Goal: Find specific page/section: Find specific page/section

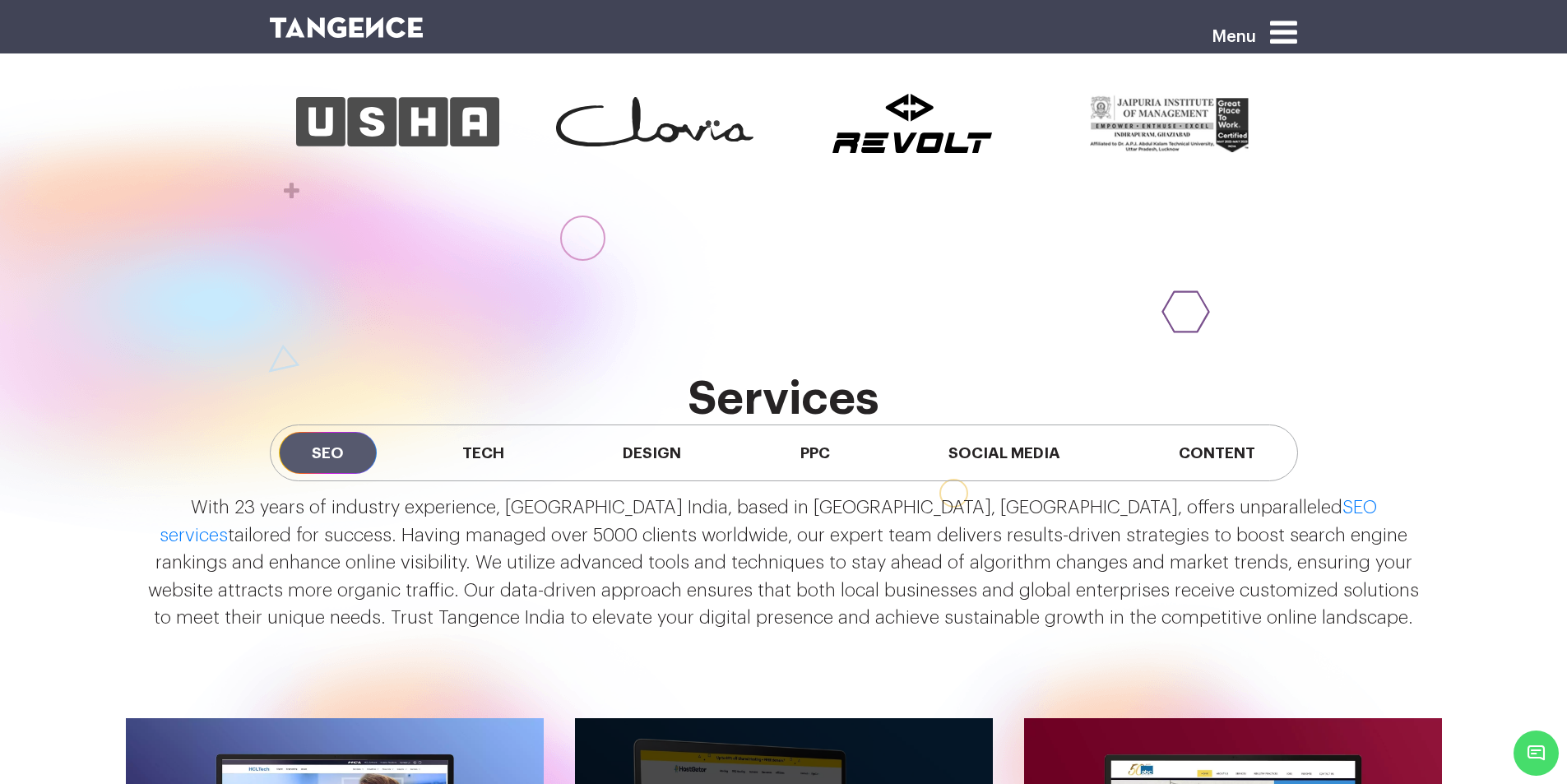
scroll to position [1150, 0]
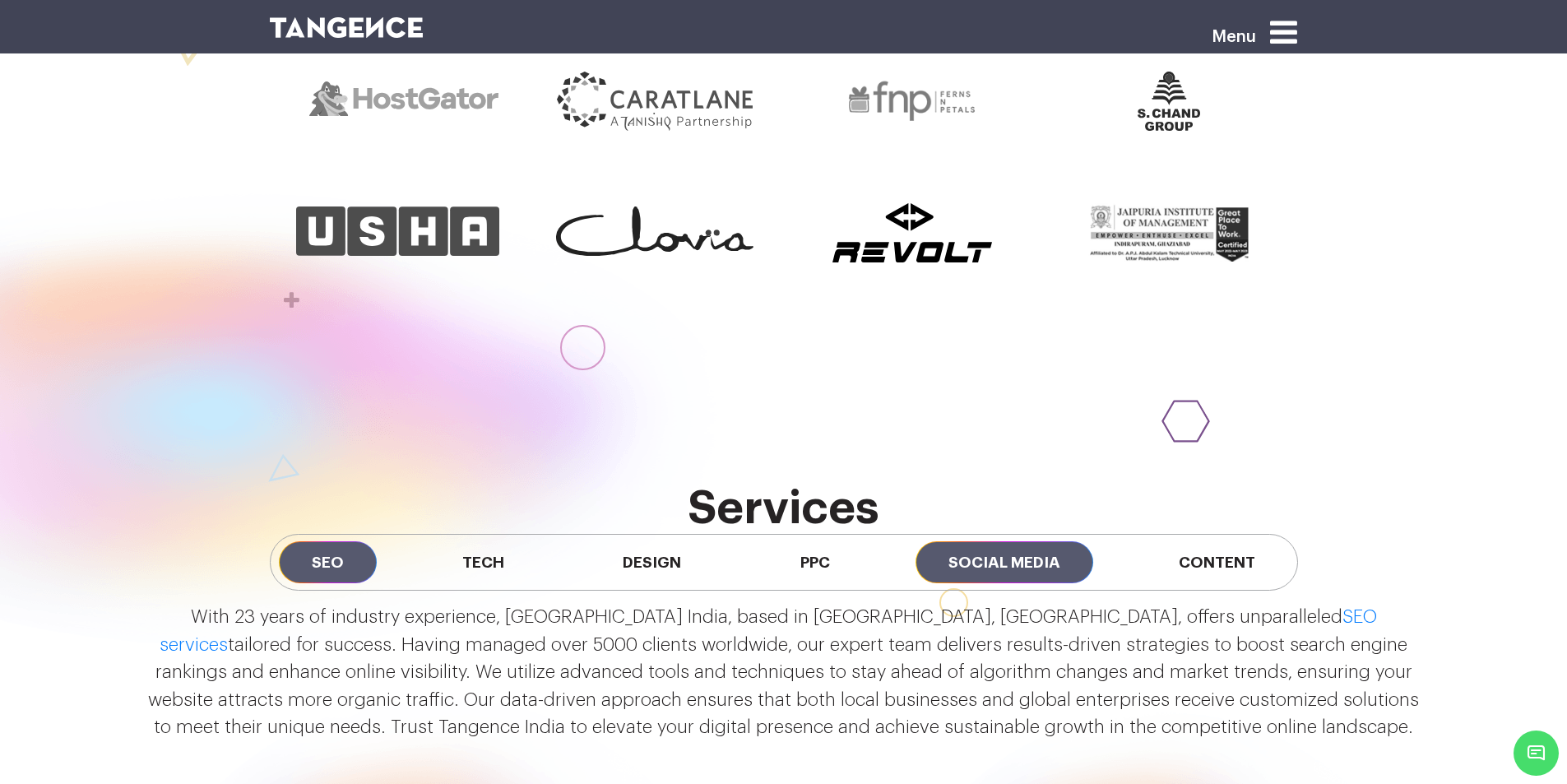
click at [1015, 569] on span "Social Media" at bounding box center [1004, 561] width 177 height 42
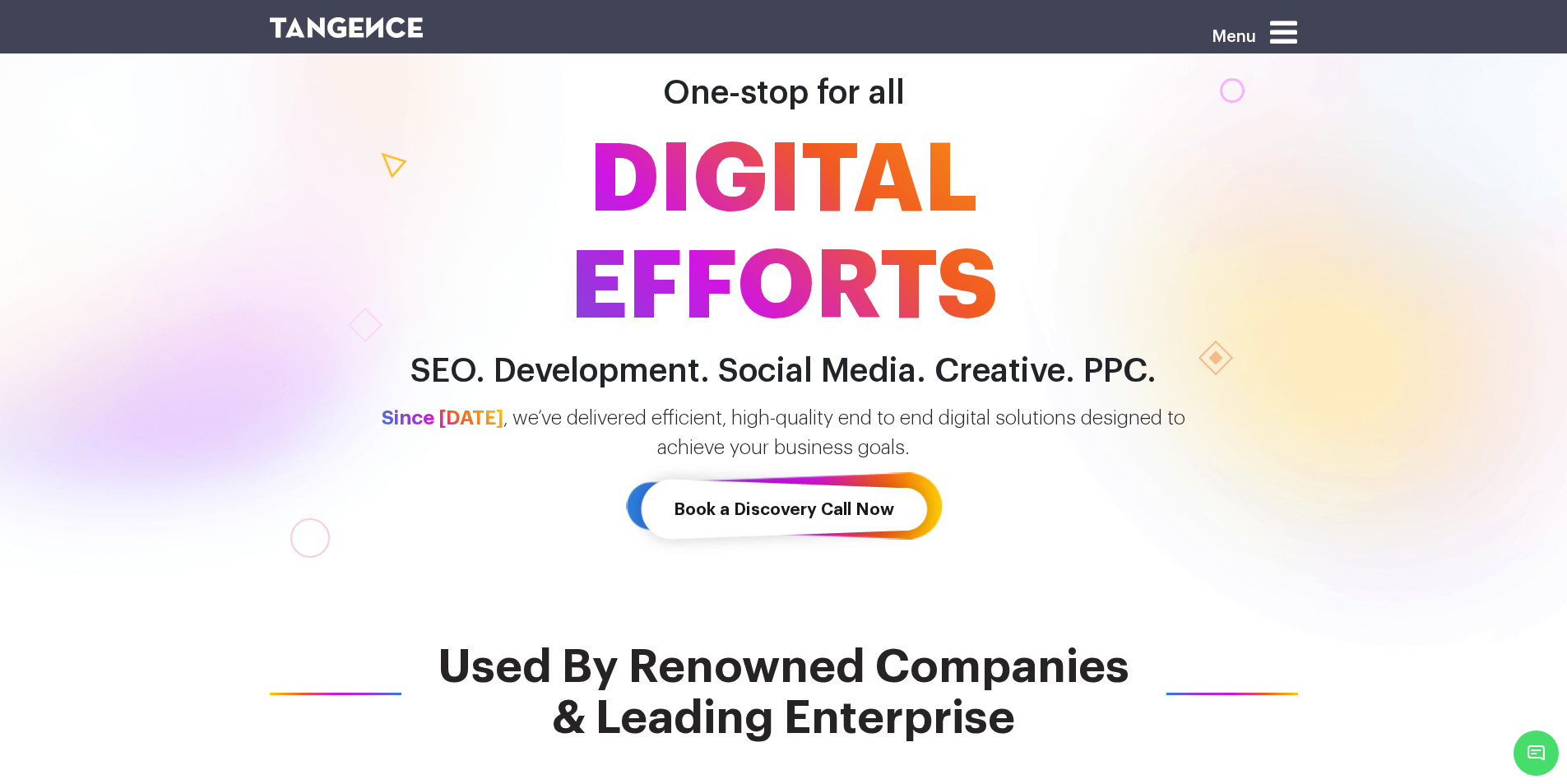
scroll to position [0, 0]
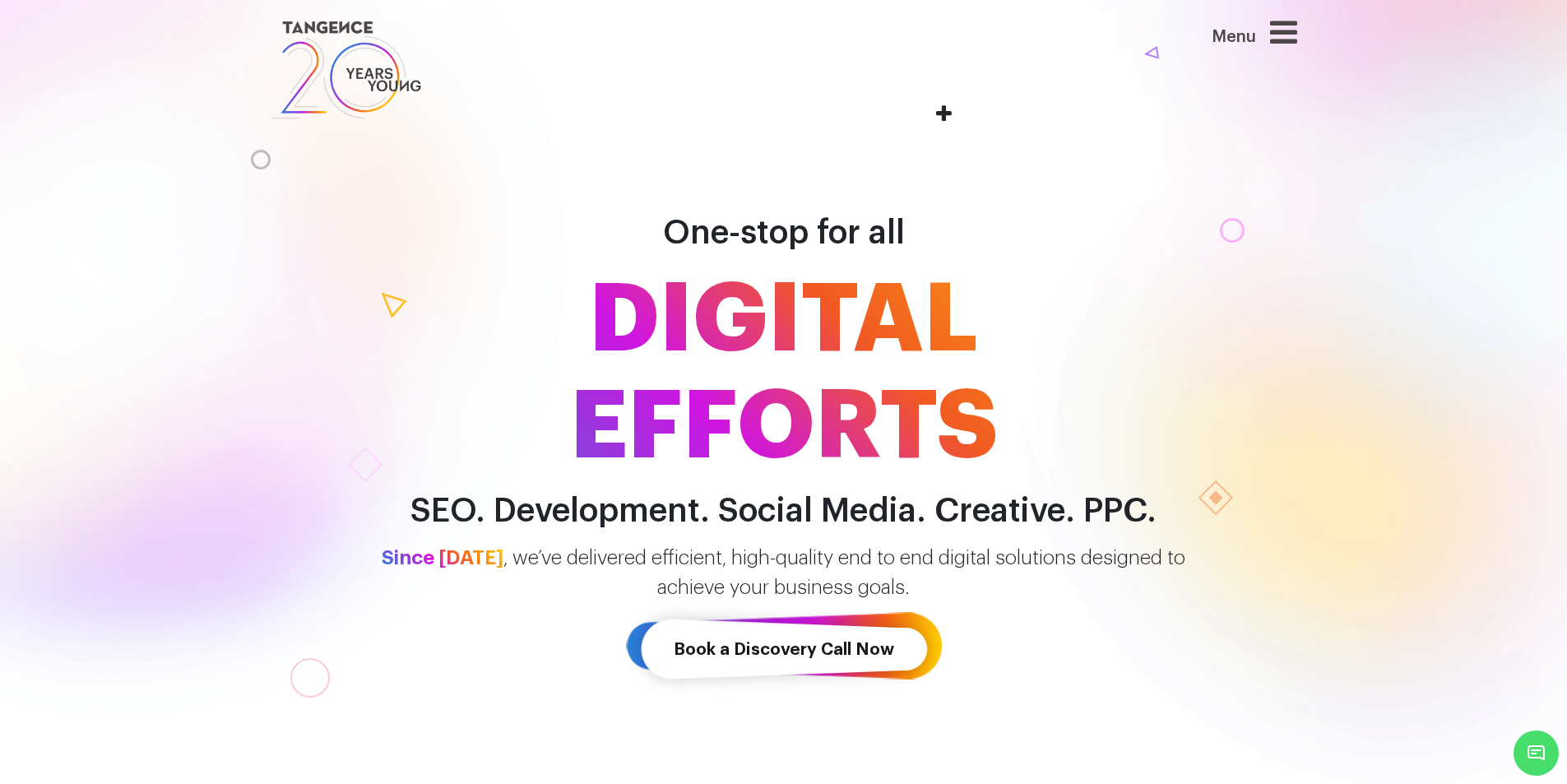
click at [1288, 29] on icon at bounding box center [1284, 32] width 27 height 31
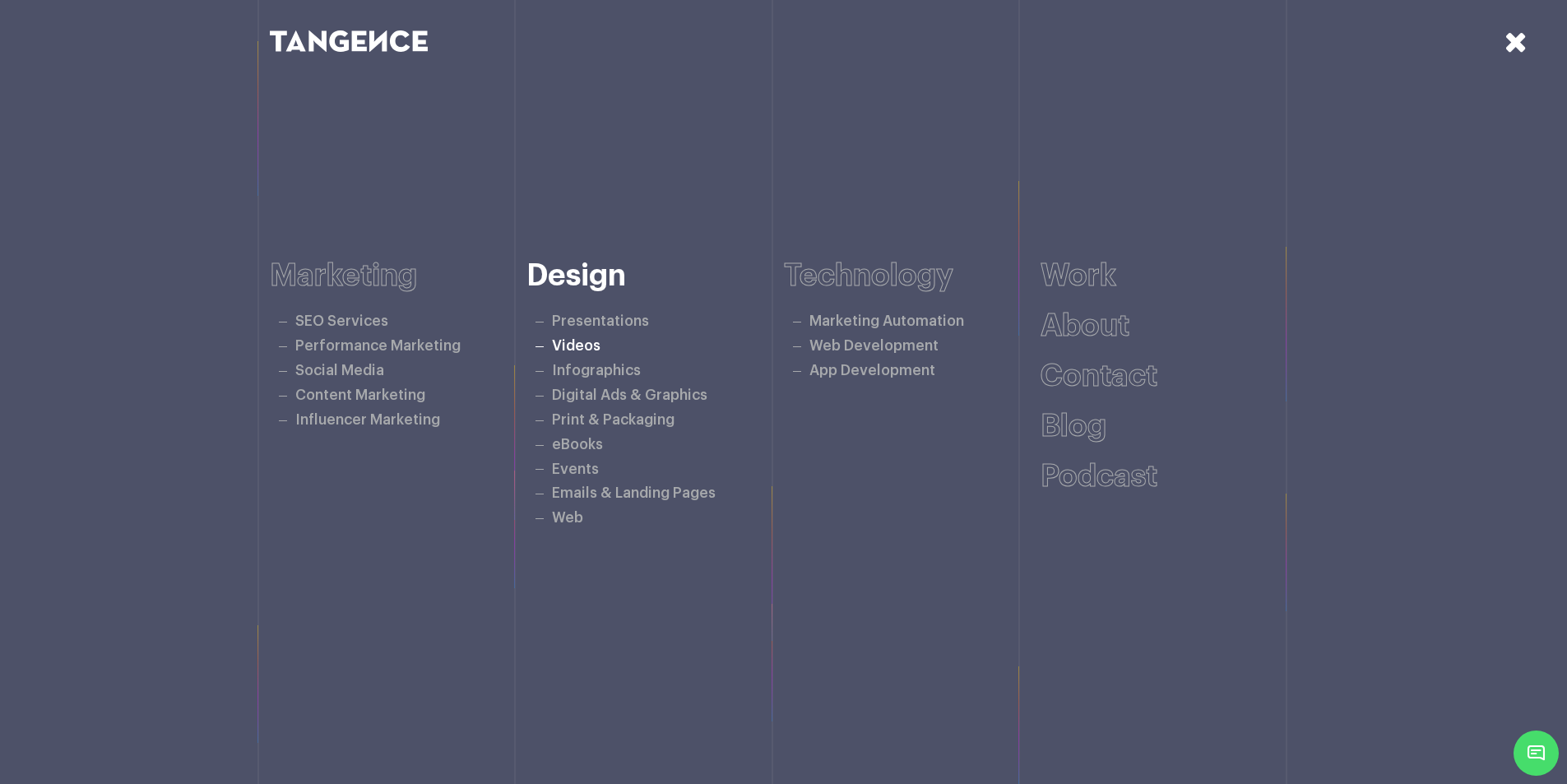
click at [579, 349] on link "Videos" at bounding box center [576, 346] width 48 height 14
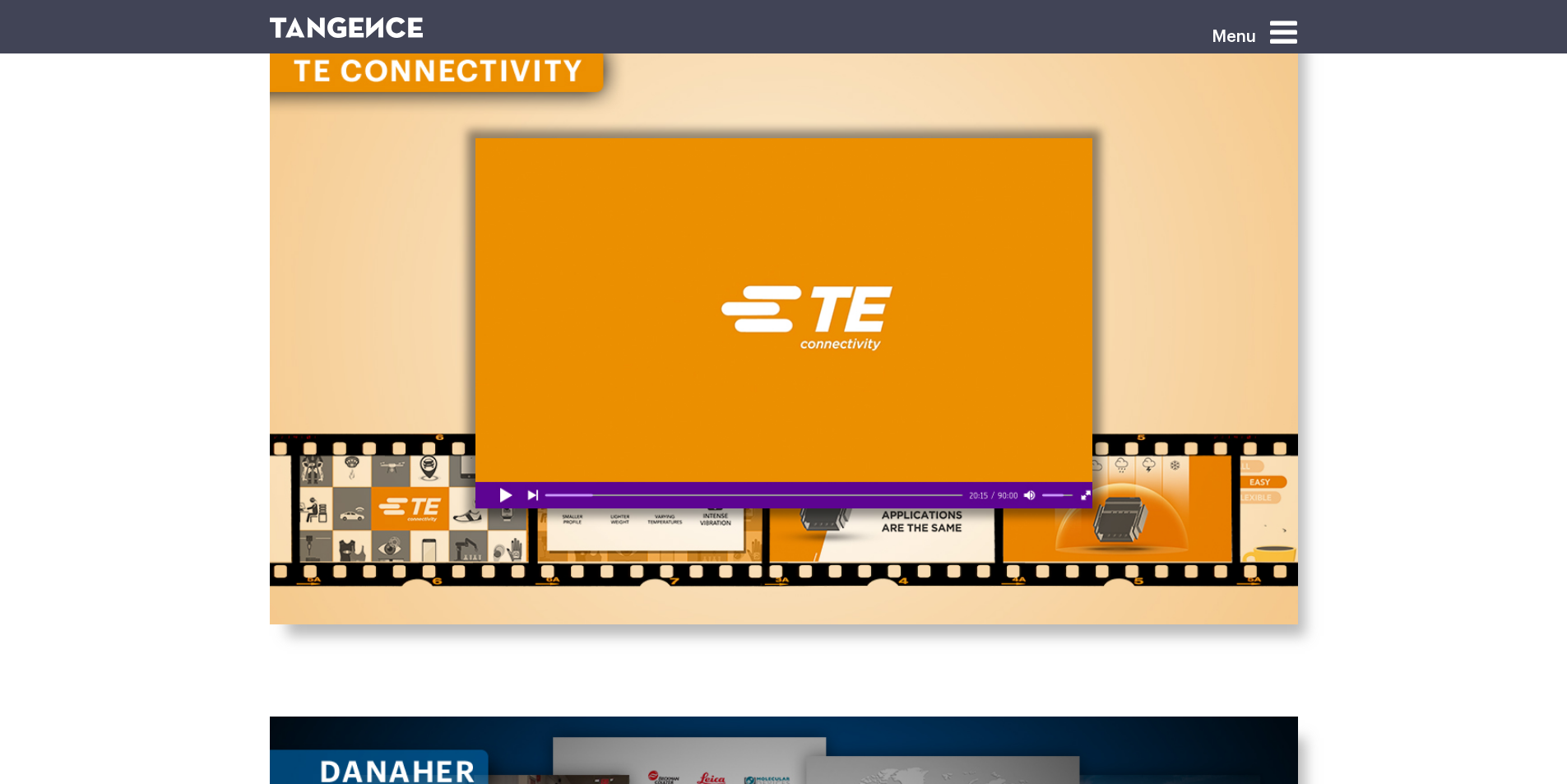
scroll to position [2193, 0]
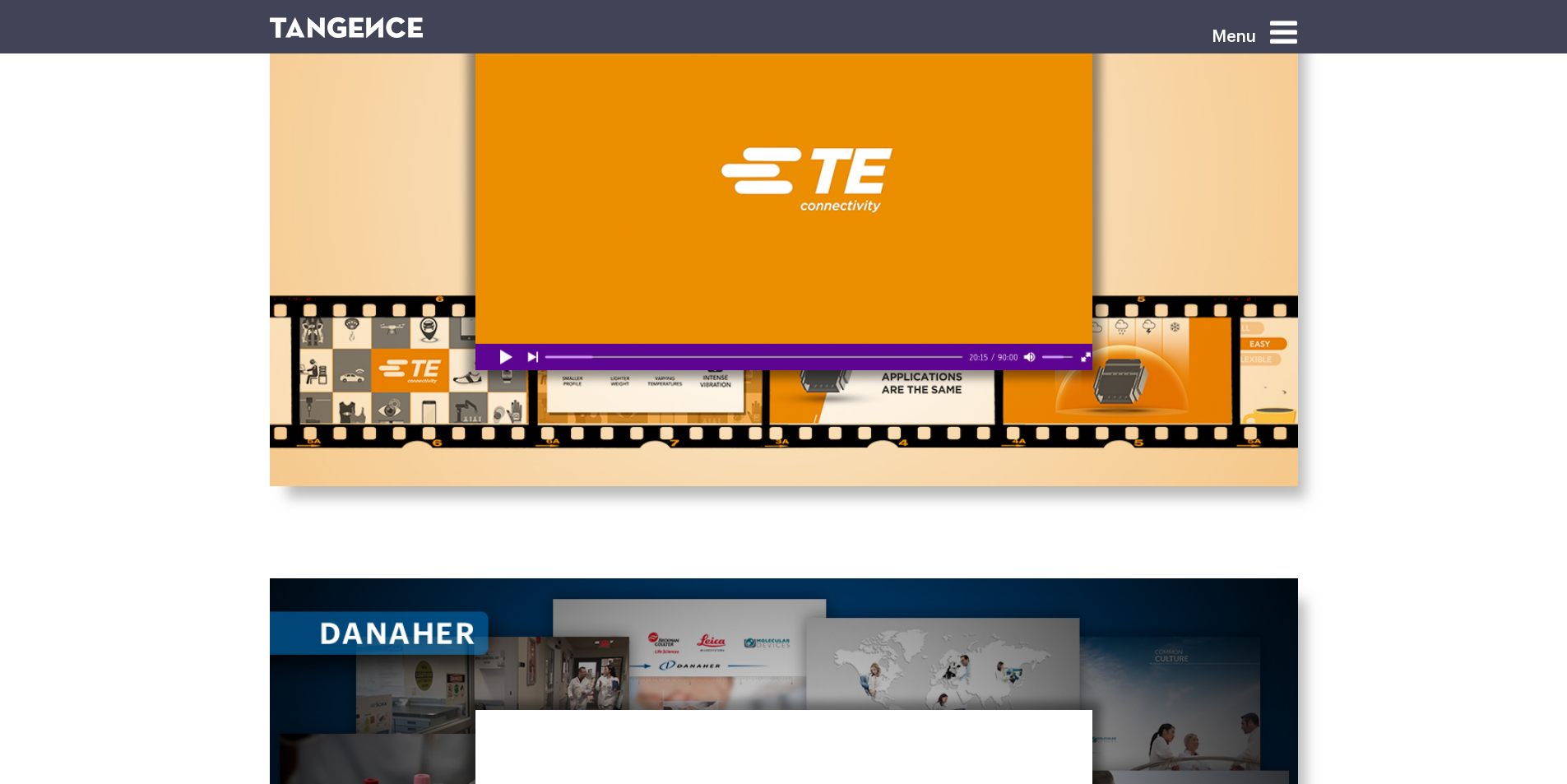
click at [506, 354] on div at bounding box center [784, 185] width 617 height 370
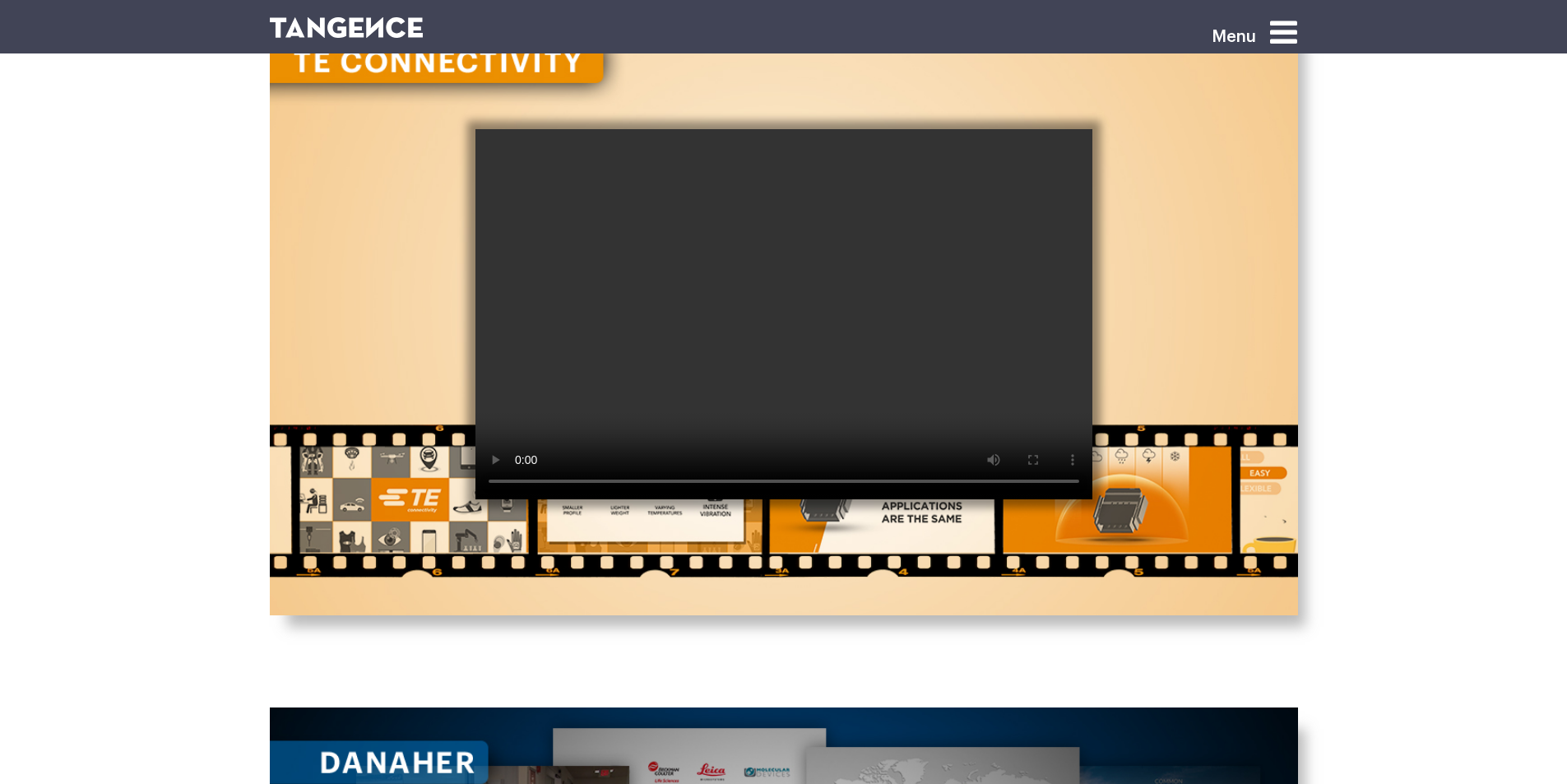
scroll to position [1973, 0]
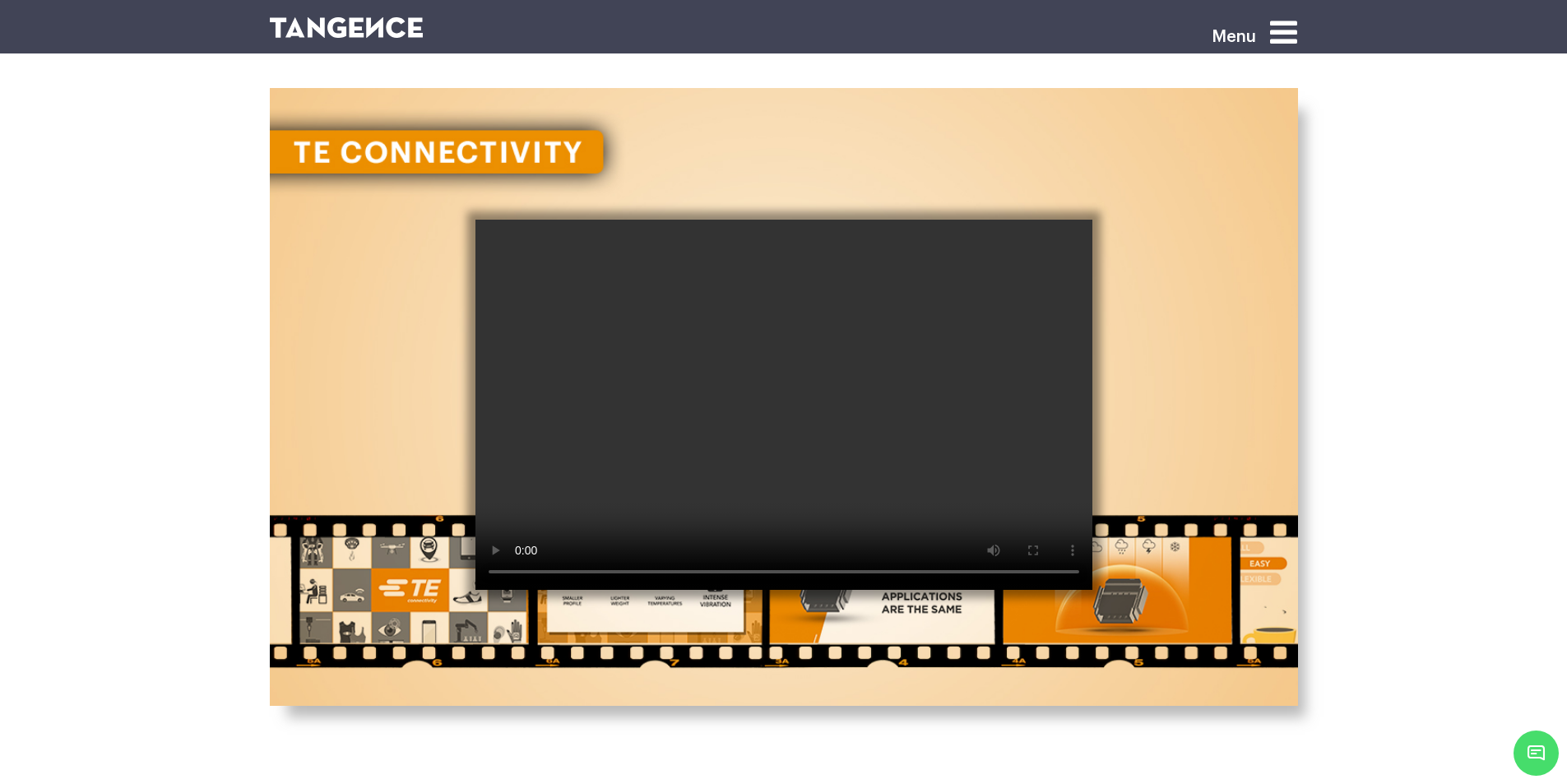
click at [806, 451] on video at bounding box center [784, 405] width 617 height 370
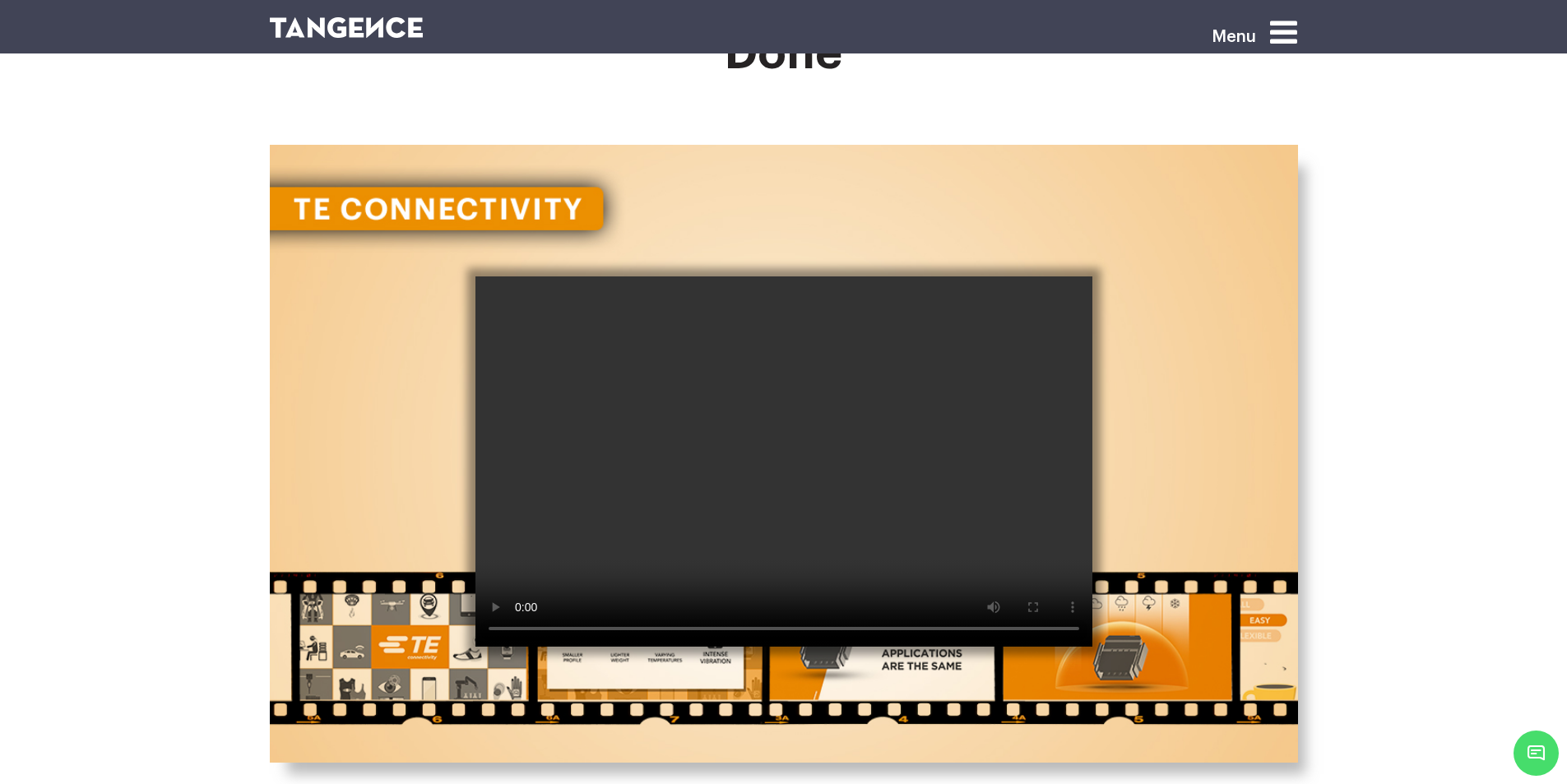
scroll to position [1864, 0]
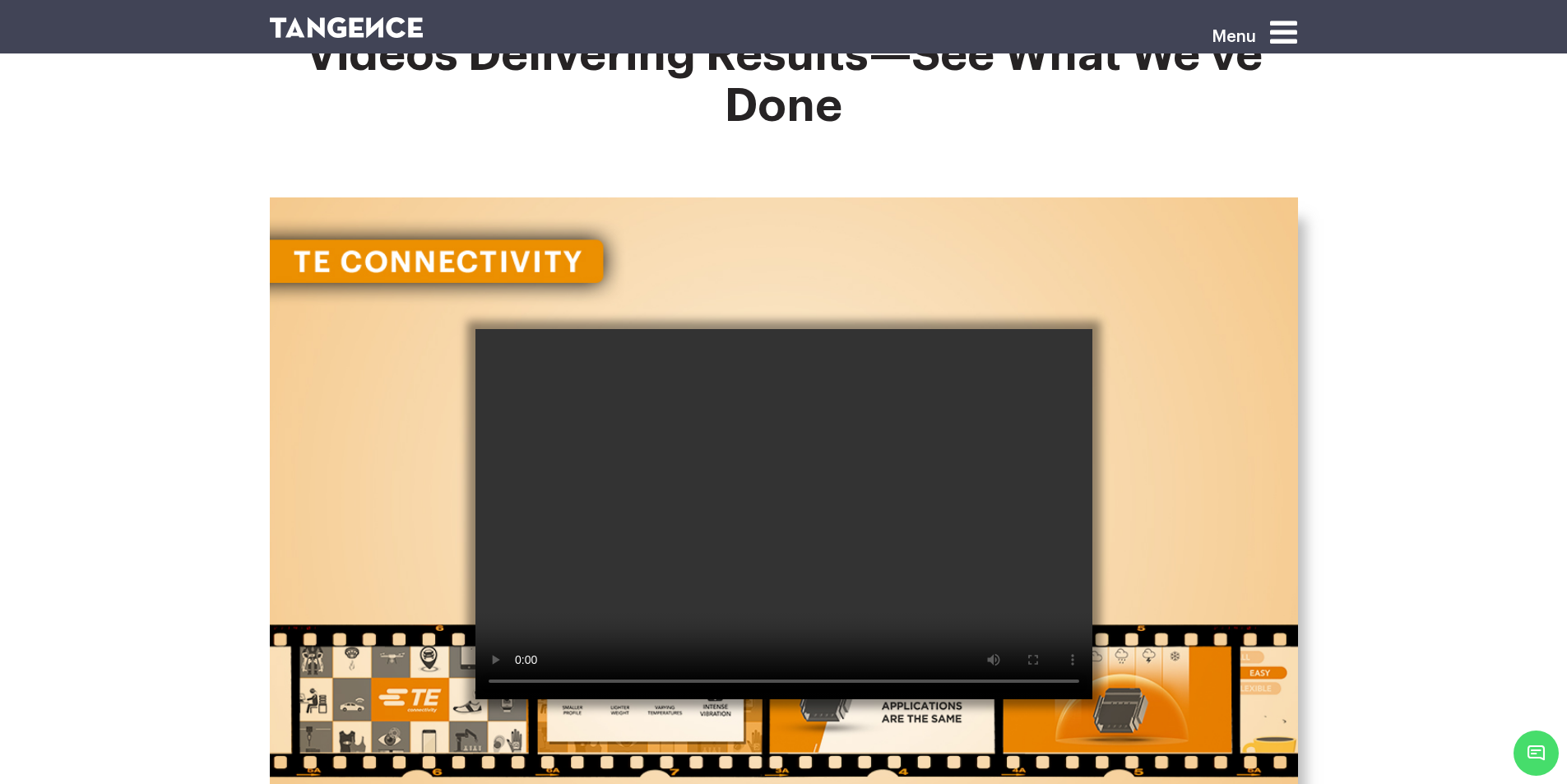
click at [788, 459] on video at bounding box center [784, 514] width 617 height 370
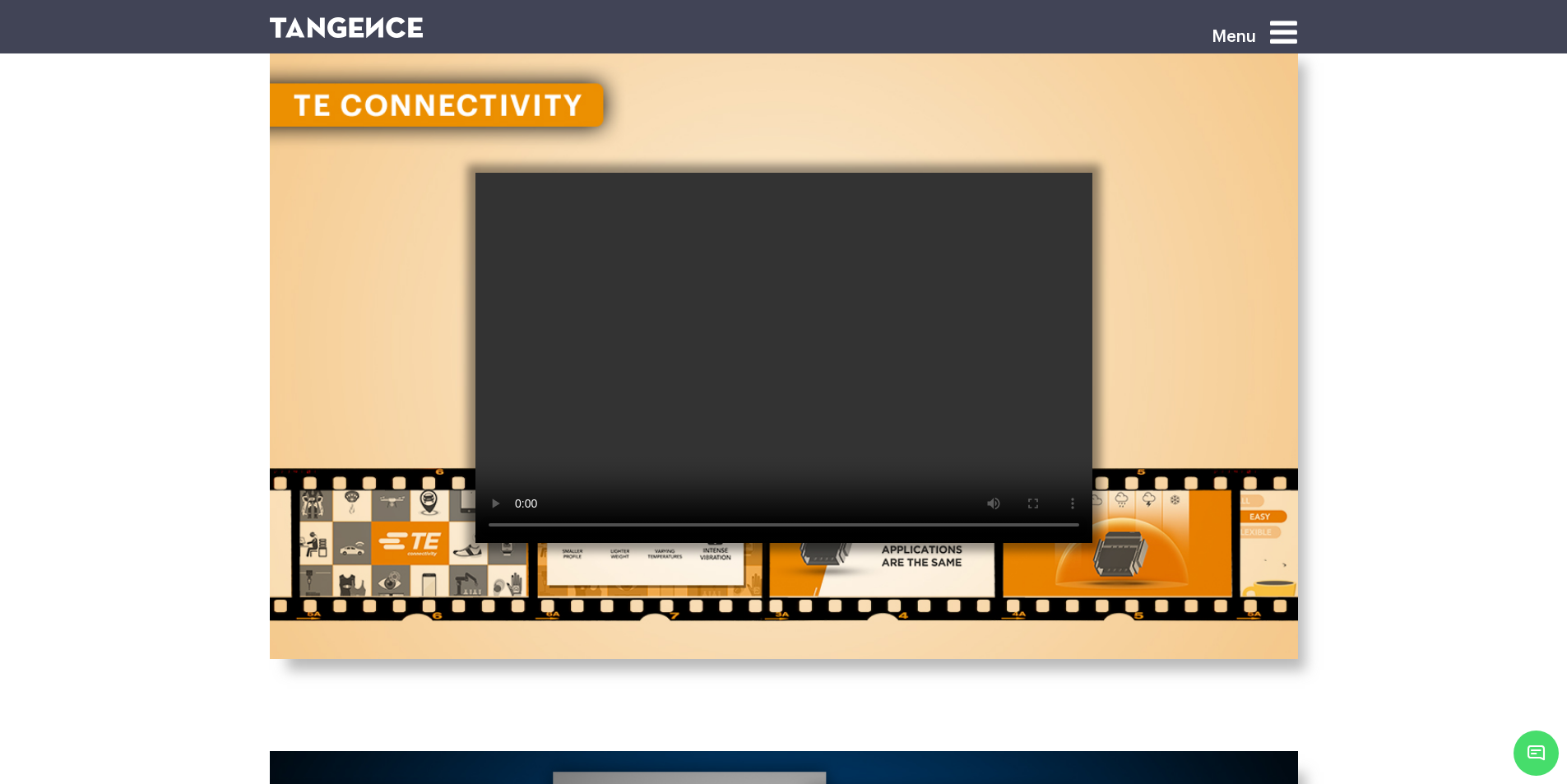
scroll to position [2083, 0]
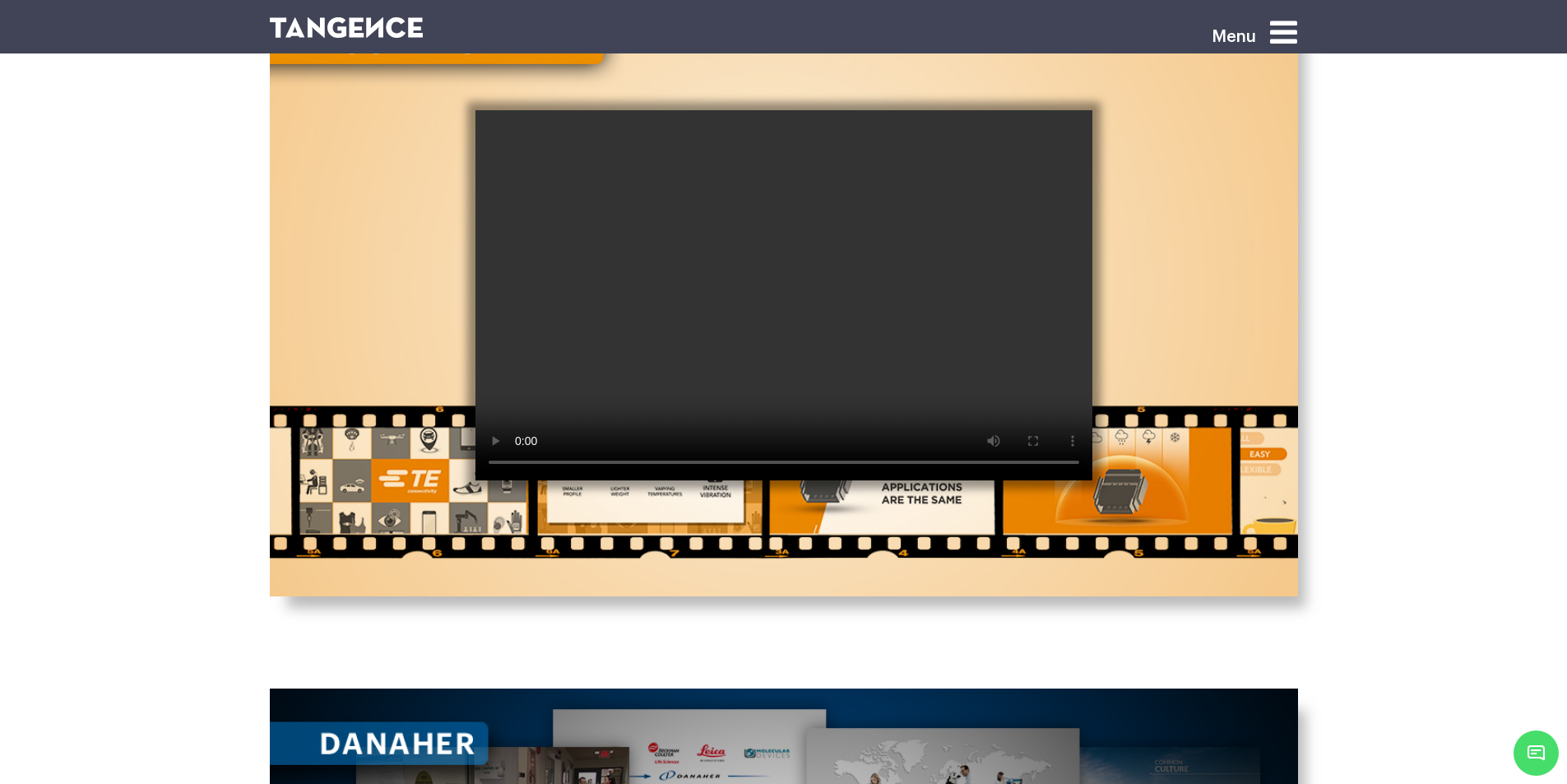
click at [721, 418] on video at bounding box center [784, 296] width 617 height 370
click at [785, 255] on video at bounding box center [784, 296] width 617 height 370
click at [768, 287] on video at bounding box center [784, 296] width 617 height 370
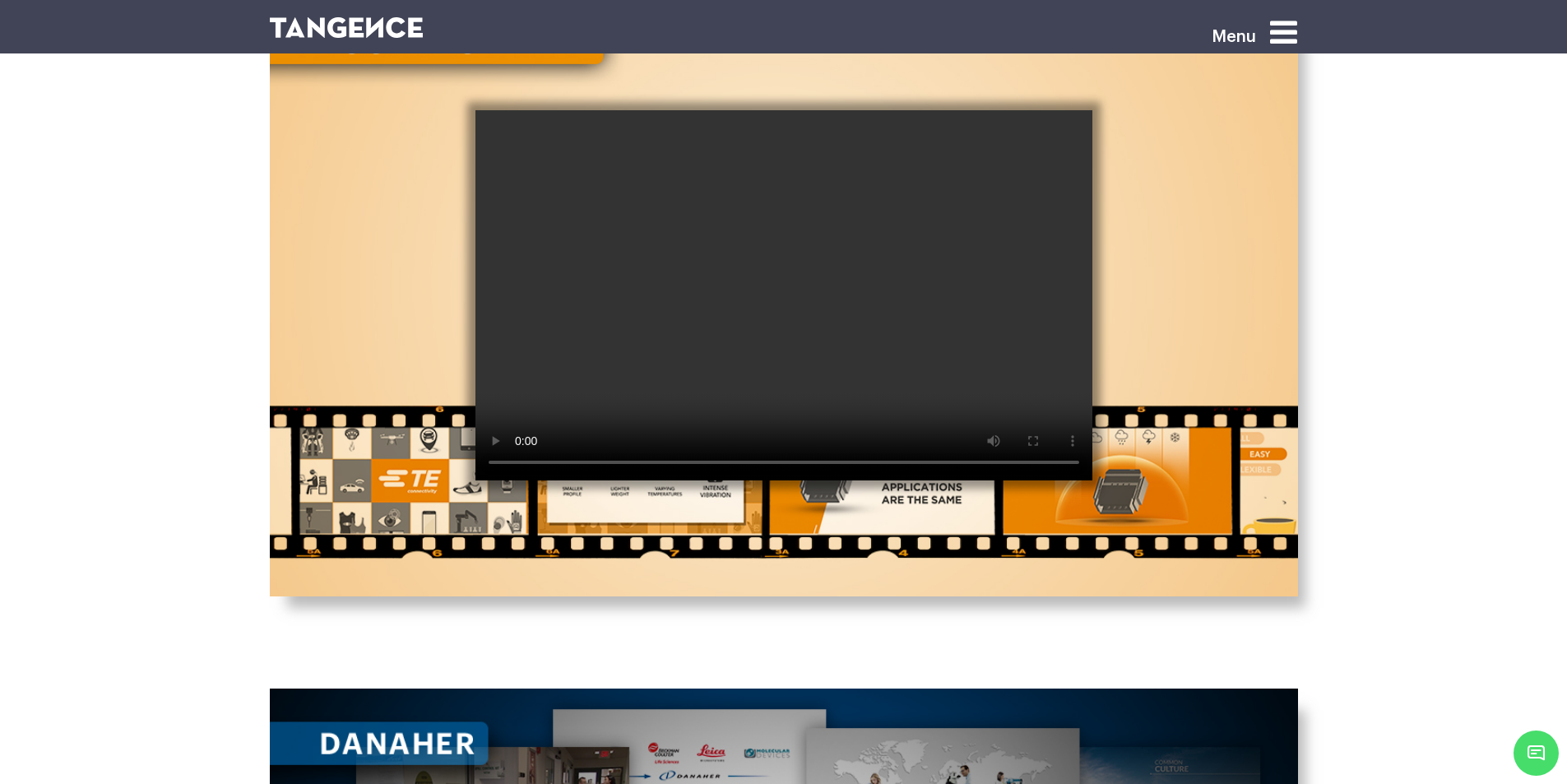
click at [694, 394] on video at bounding box center [784, 296] width 617 height 370
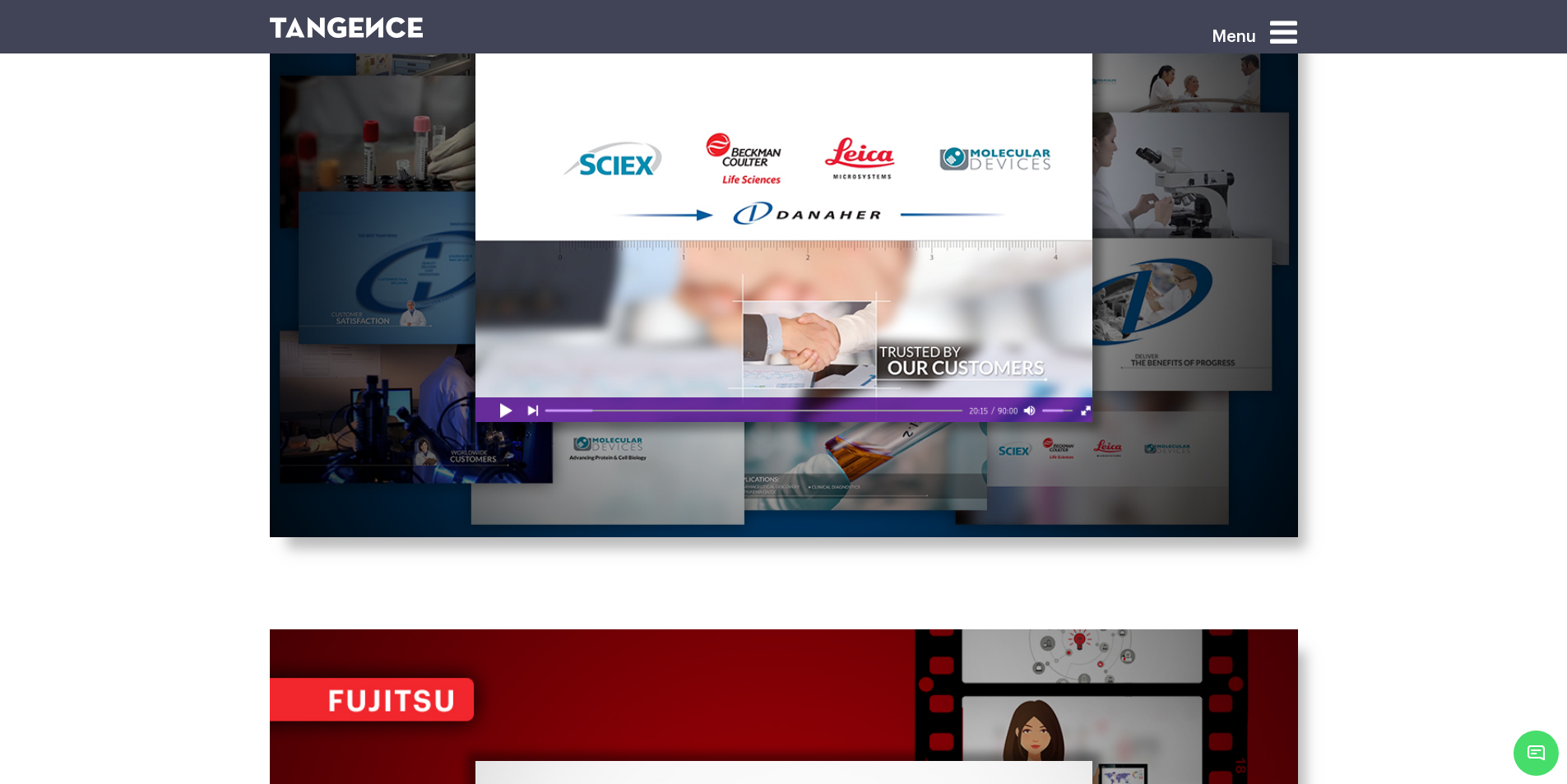
scroll to position [3180, 0]
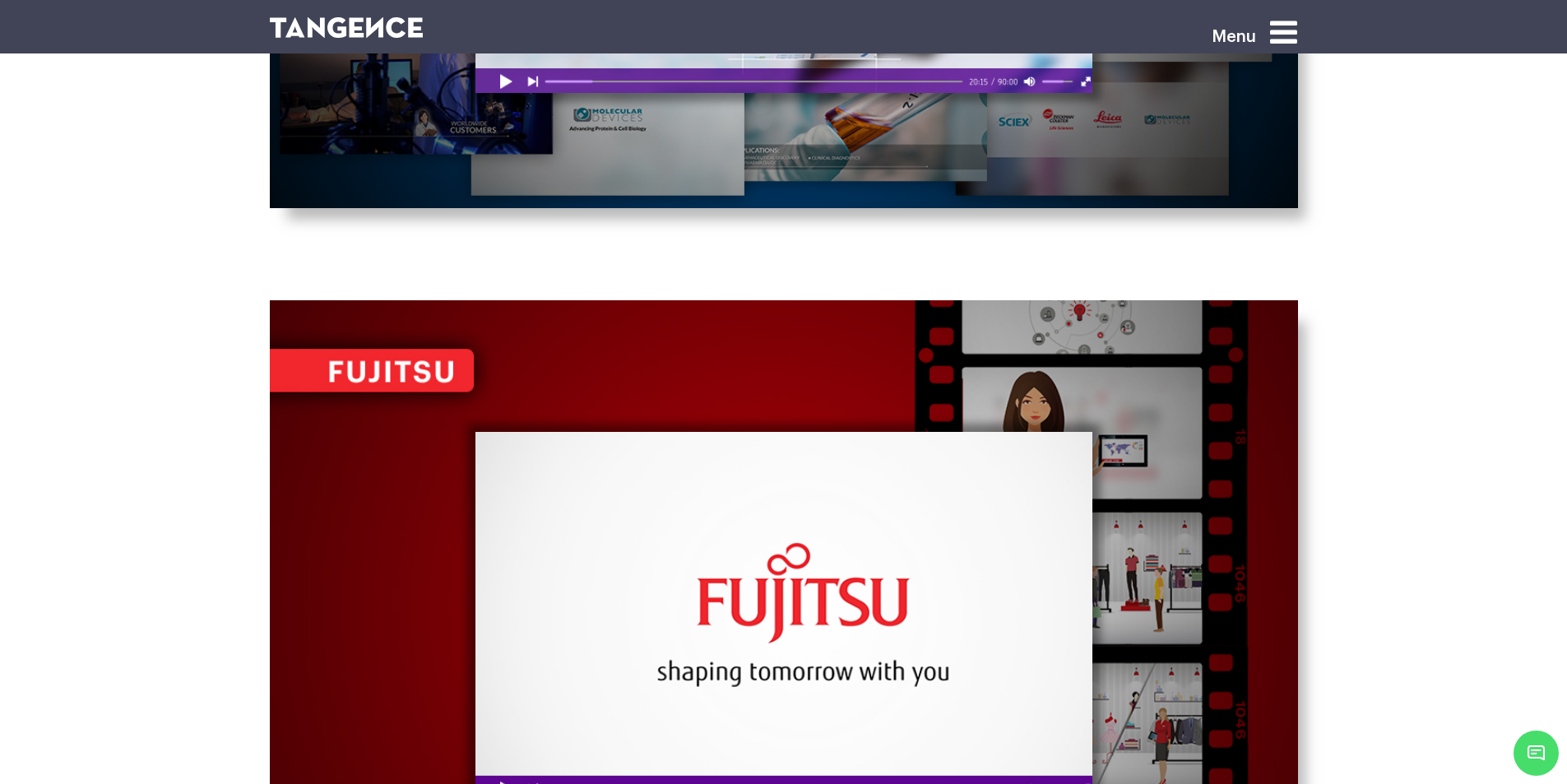
click at [697, 520] on div at bounding box center [784, 616] width 617 height 370
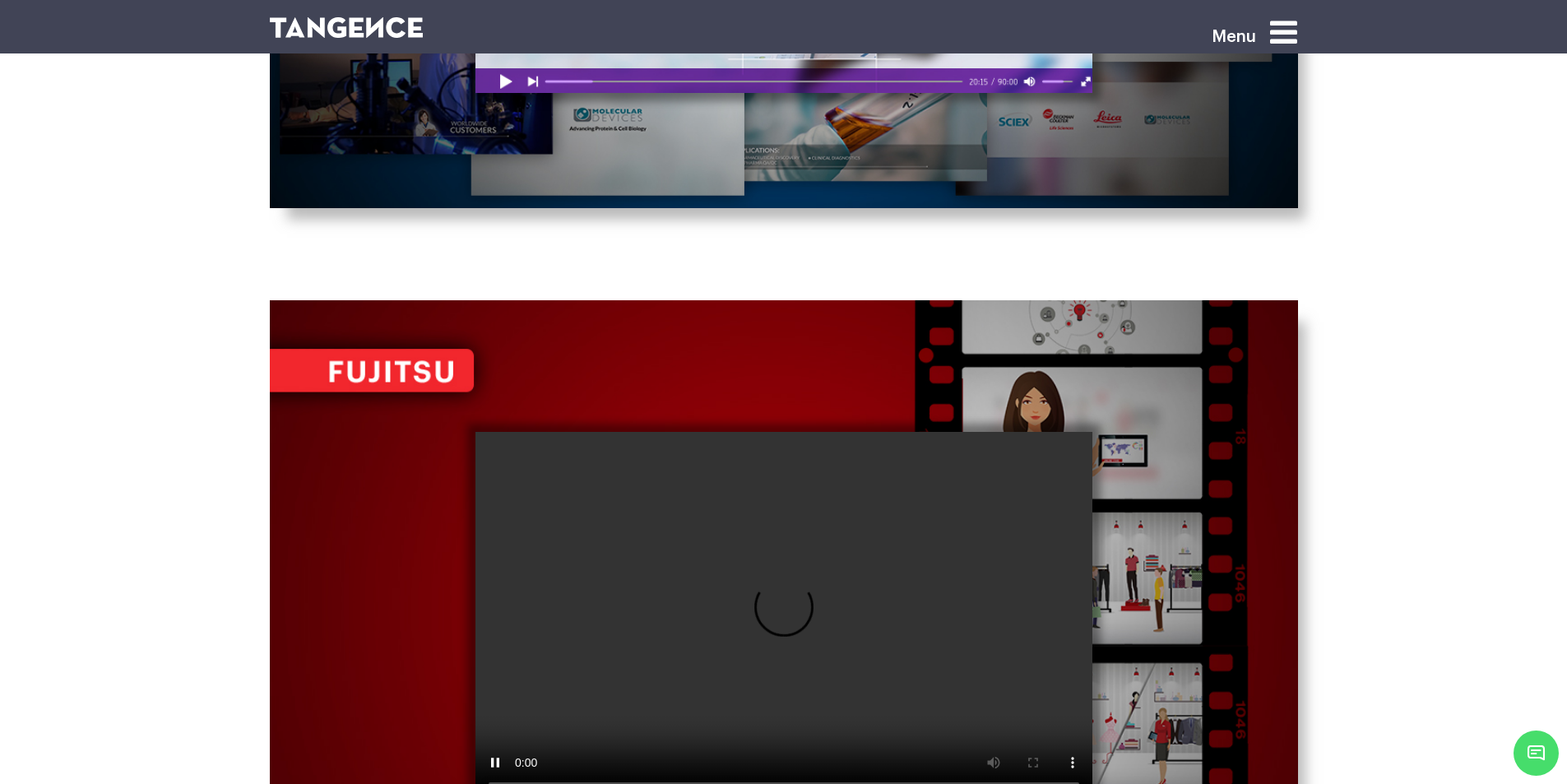
scroll to position [3289, 0]
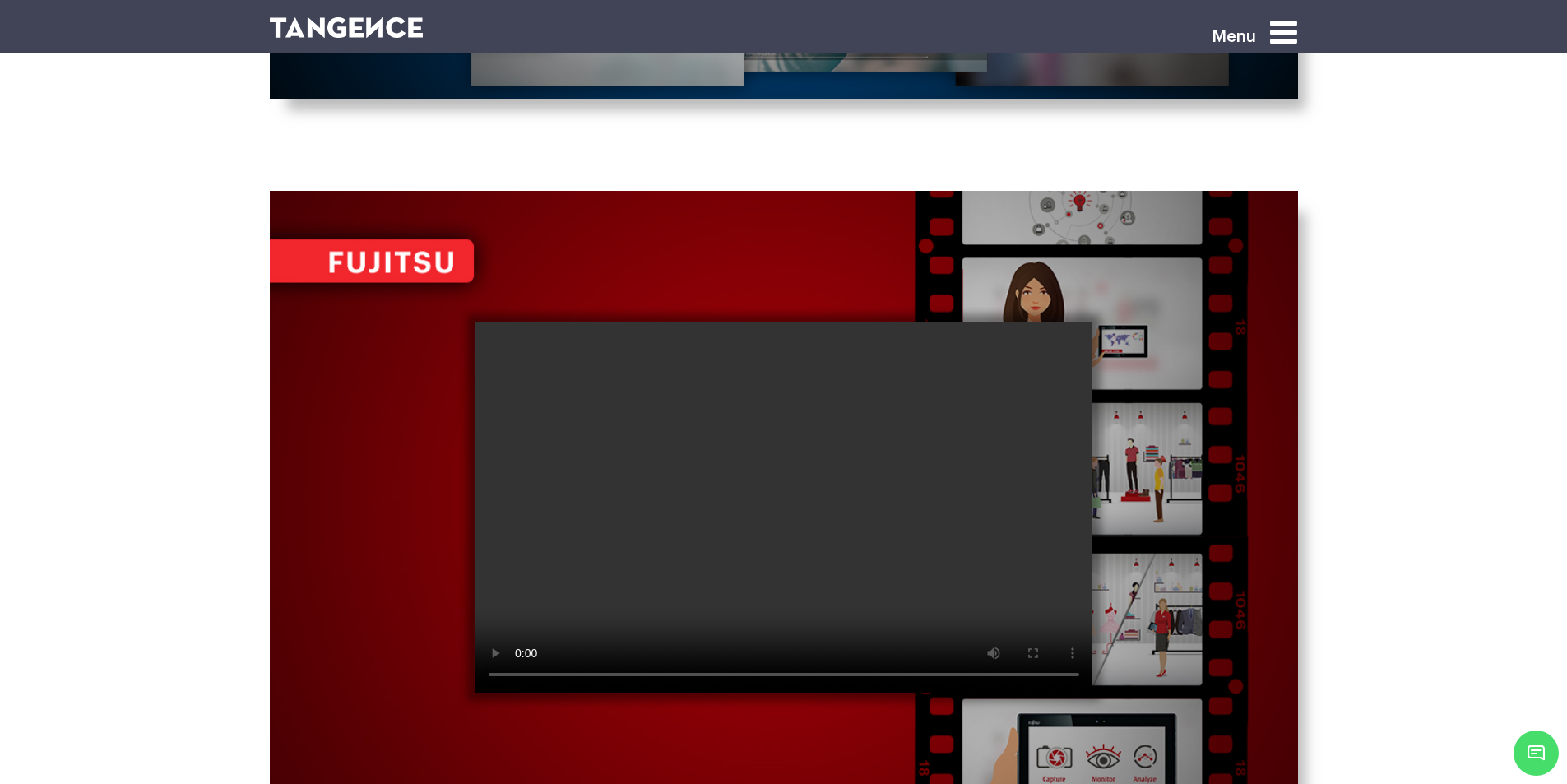
click at [697, 520] on video at bounding box center [784, 508] width 617 height 370
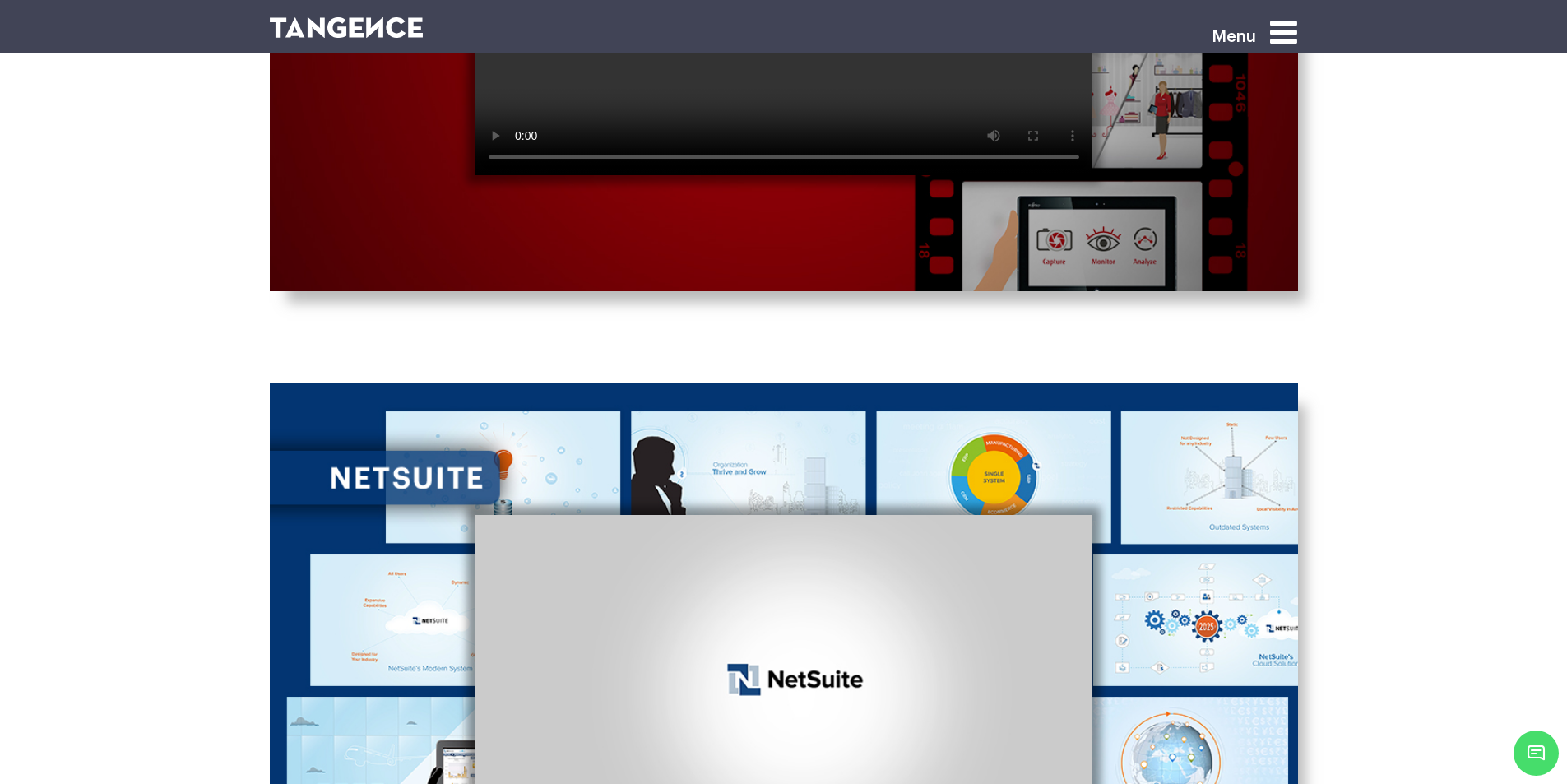
scroll to position [3946, 0]
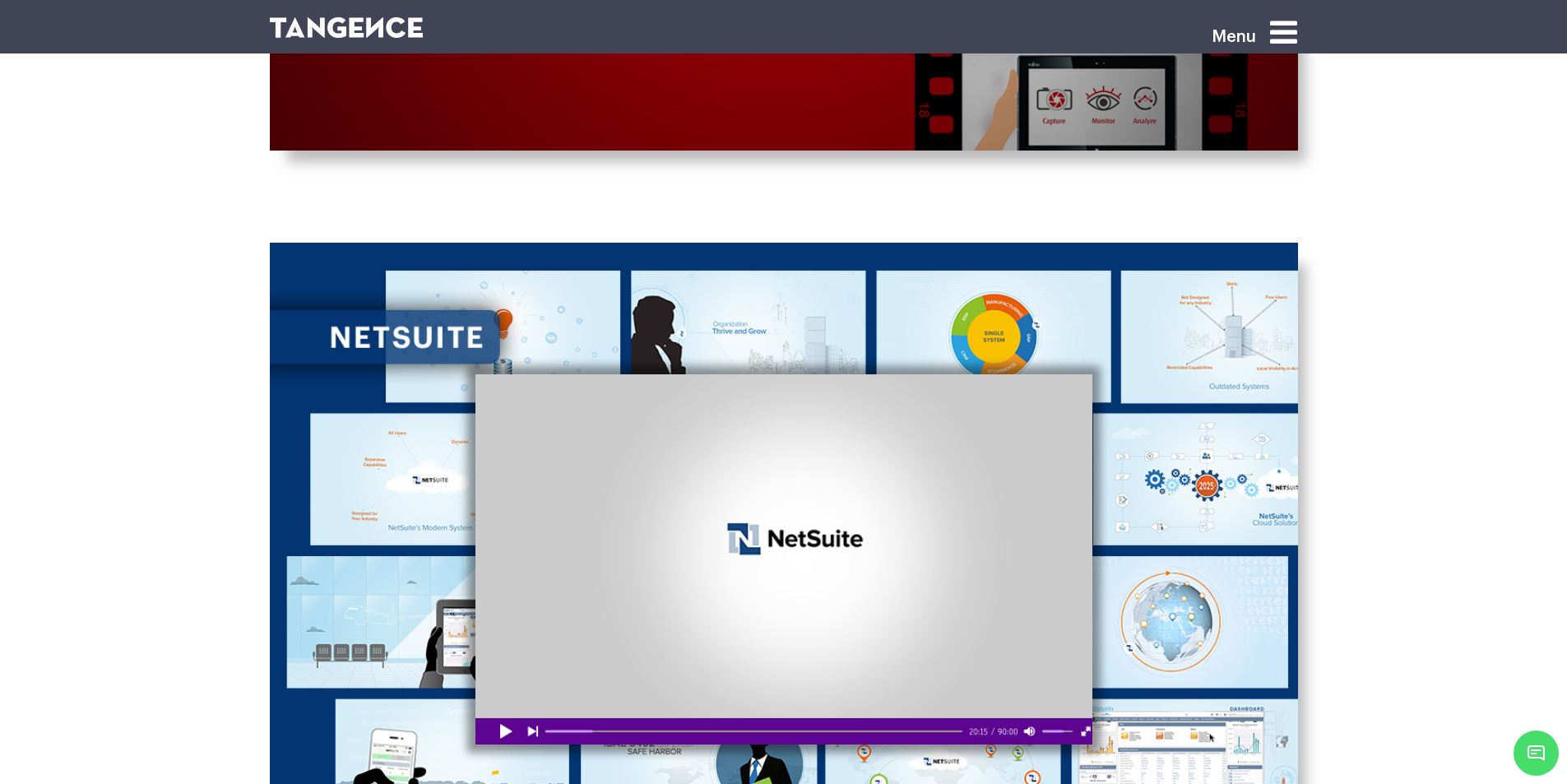
click at [500, 737] on div at bounding box center [784, 559] width 617 height 370
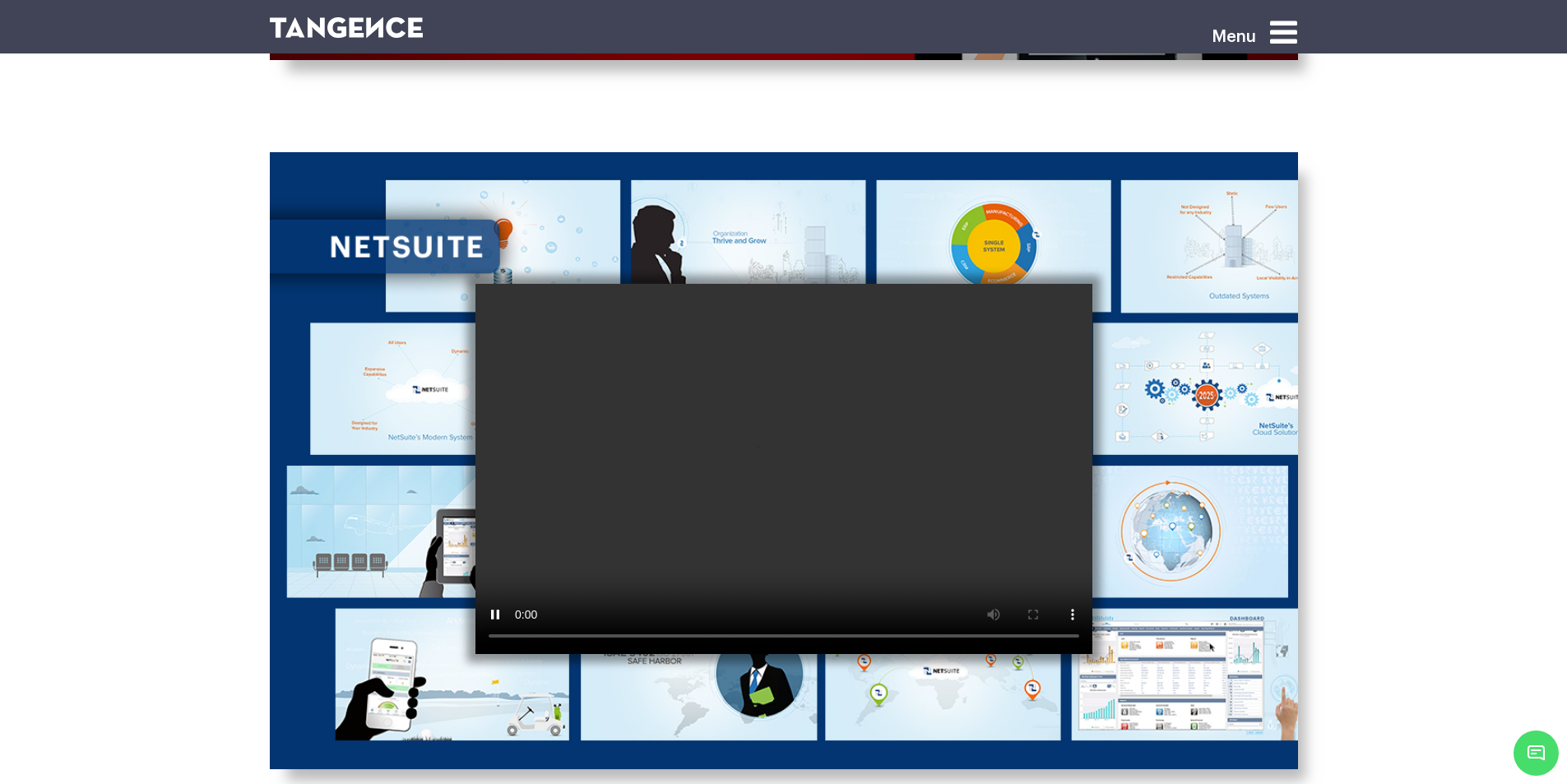
scroll to position [4166, 0]
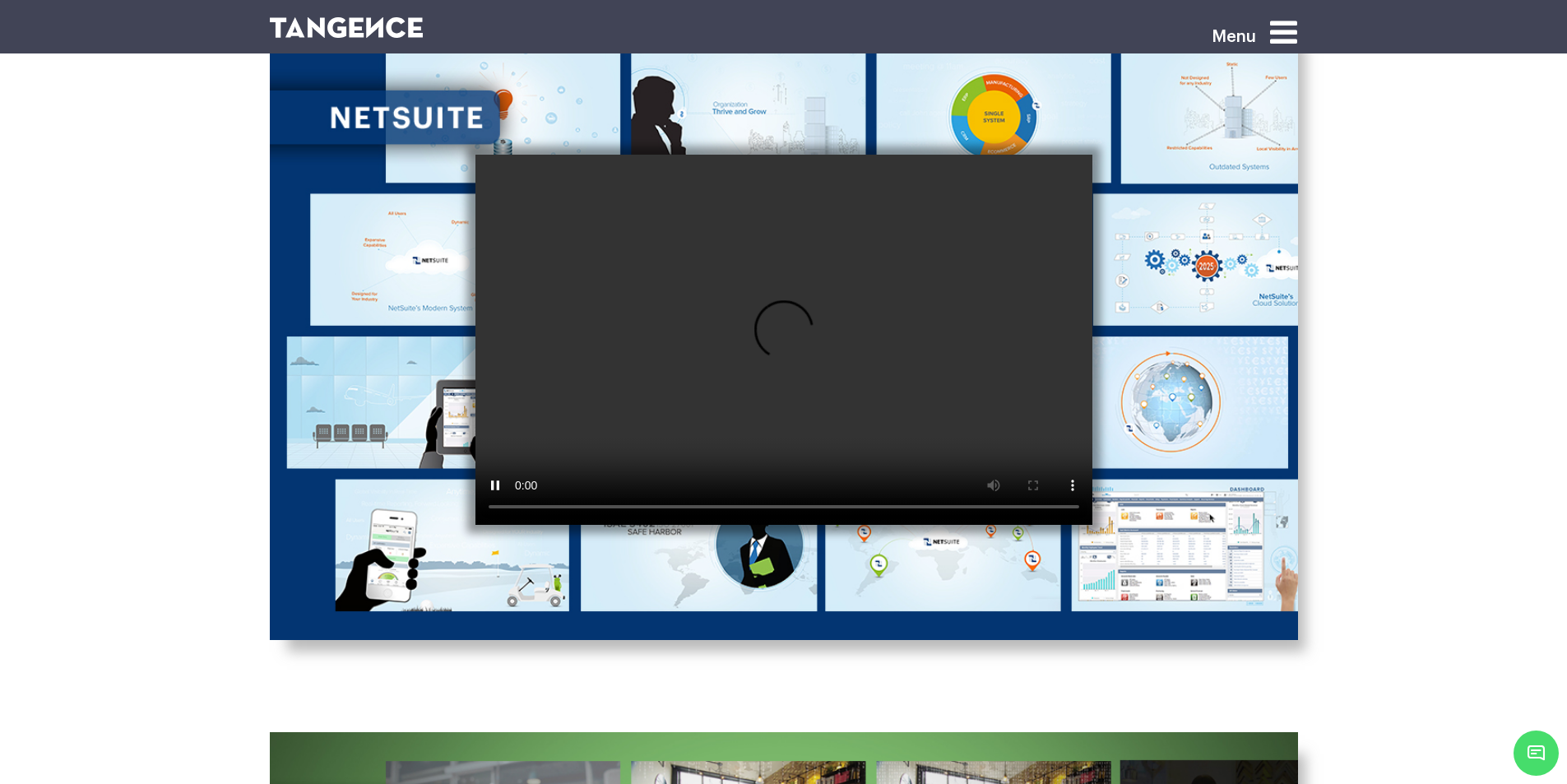
click at [1293, 34] on icon at bounding box center [1284, 32] width 27 height 31
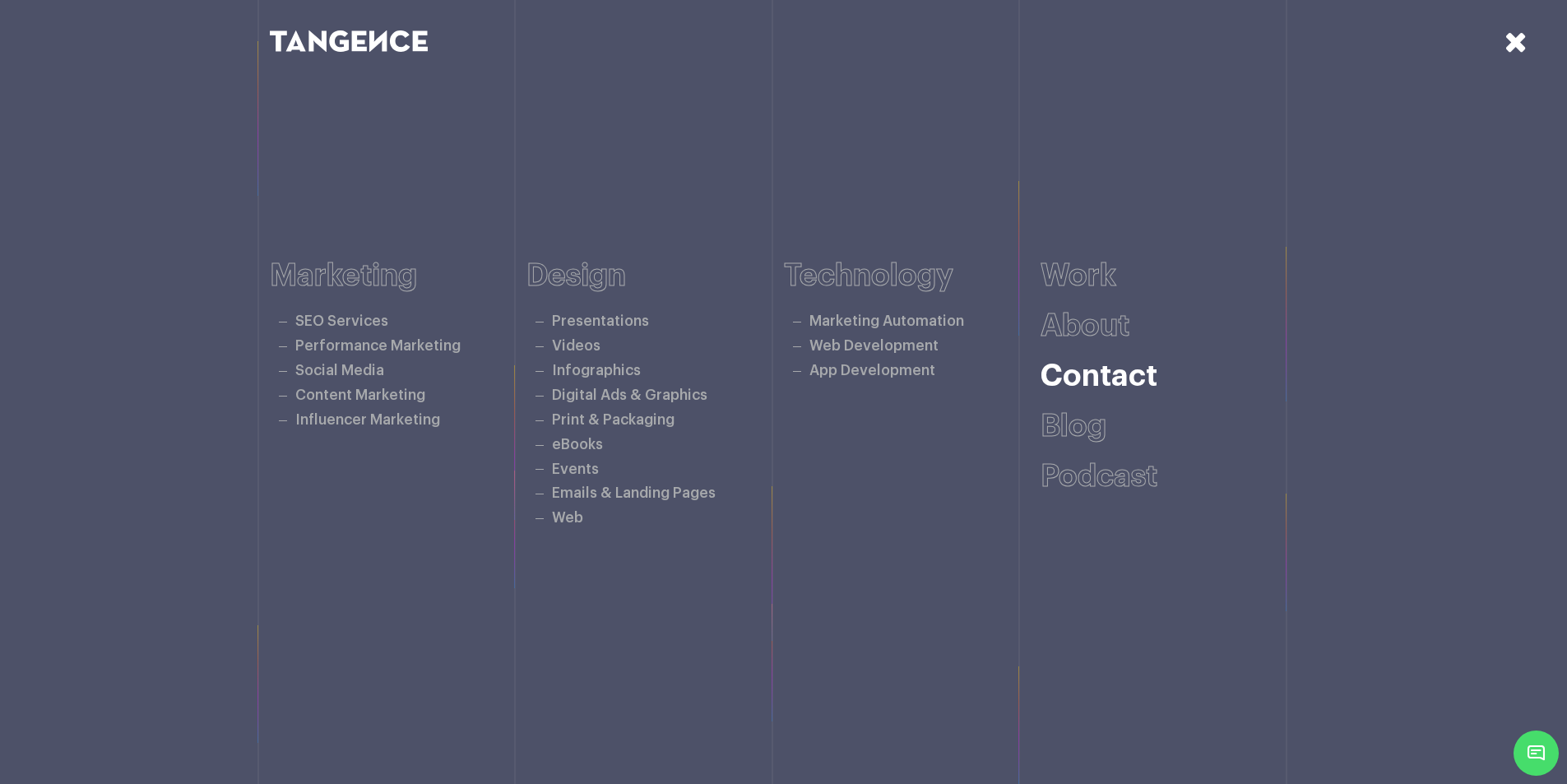
click at [1124, 384] on link "Contact" at bounding box center [1099, 375] width 116 height 30
click at [1117, 381] on link "Contact" at bounding box center [1099, 375] width 116 height 30
click at [1104, 370] on link "Contact" at bounding box center [1099, 375] width 116 height 30
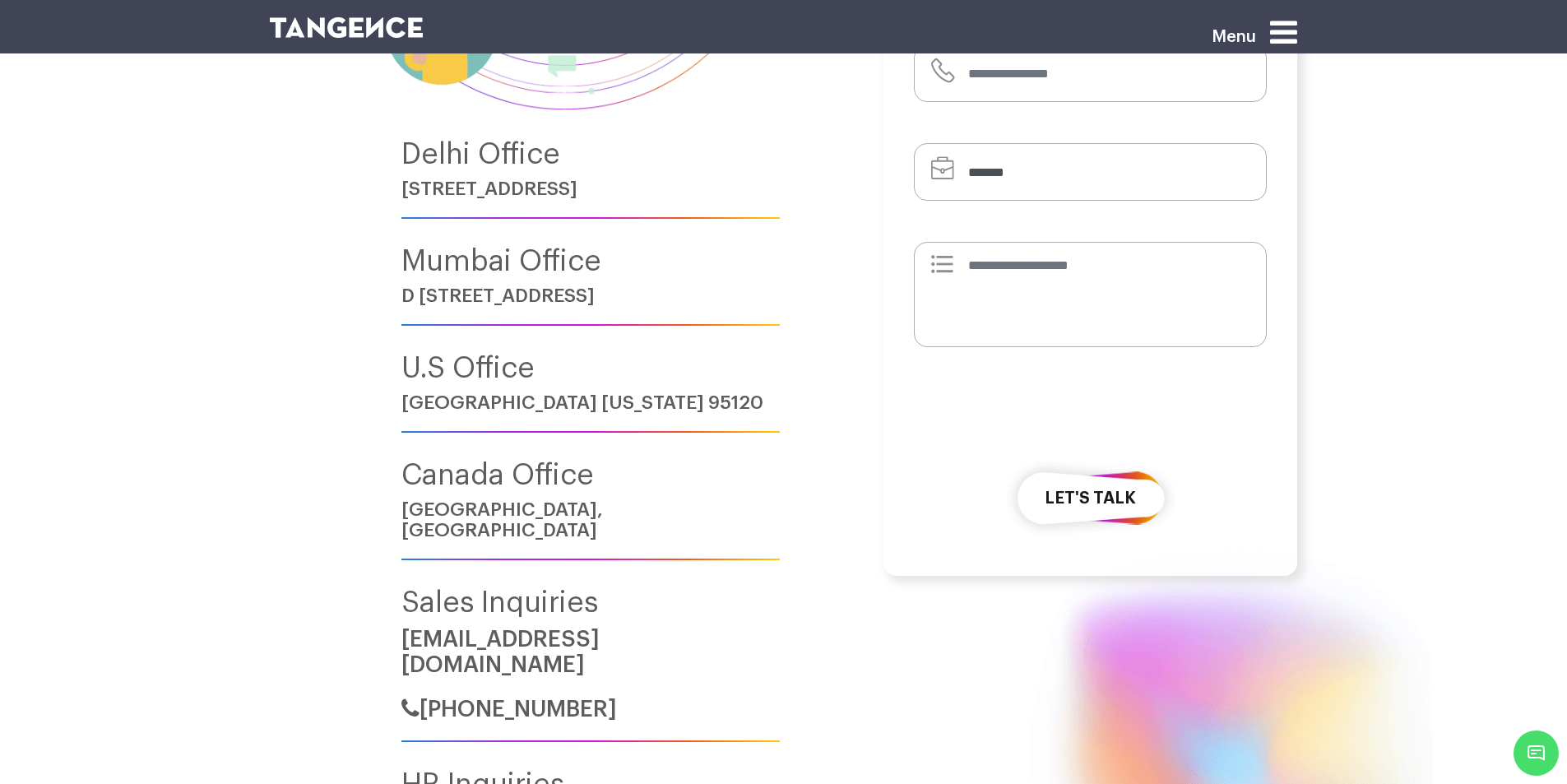
scroll to position [110, 0]
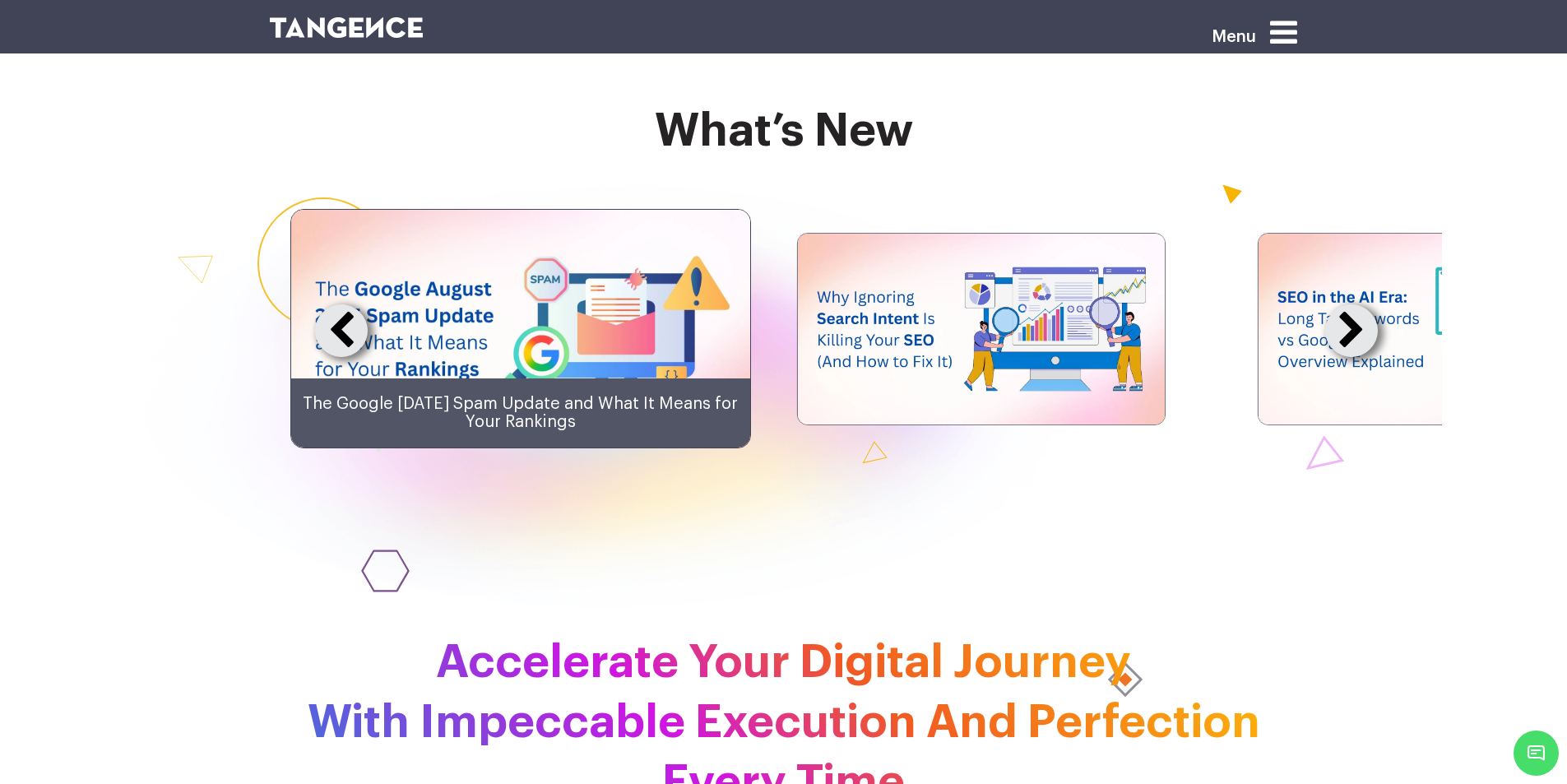
scroll to position [3946, 0]
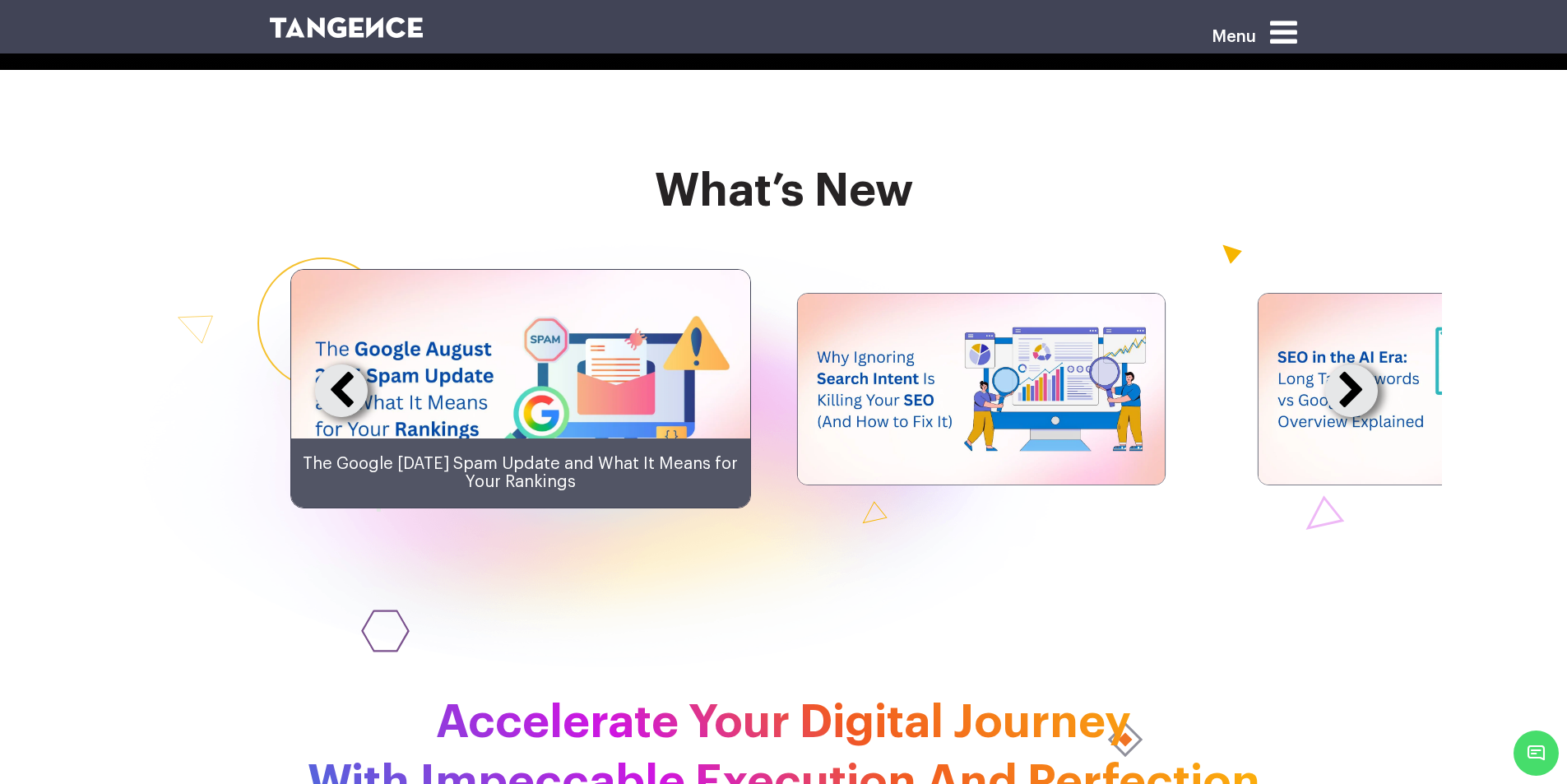
click at [1359, 417] on button at bounding box center [1352, 391] width 52 height 52
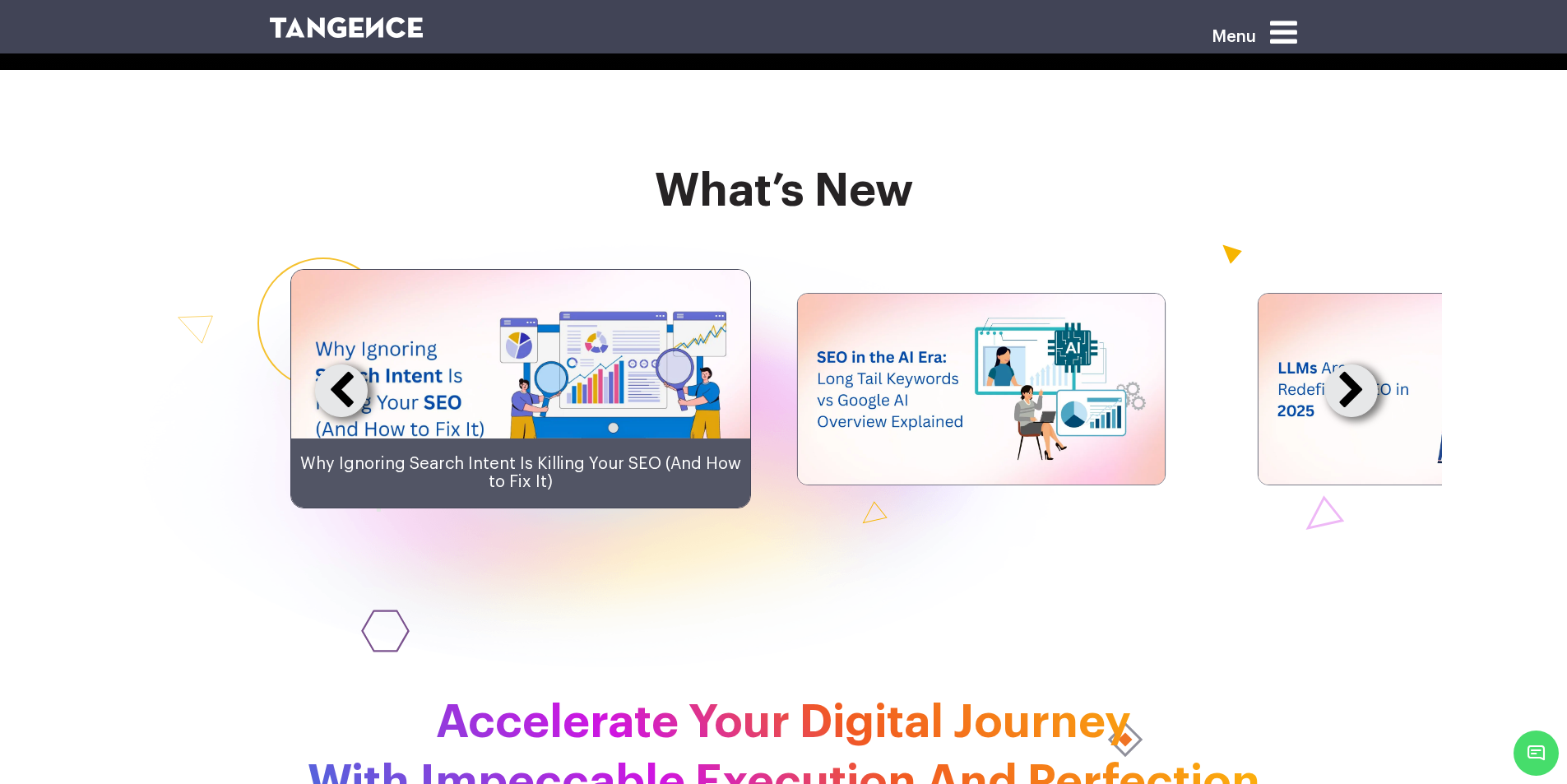
click at [1070, 458] on img at bounding box center [980, 389] width 367 height 191
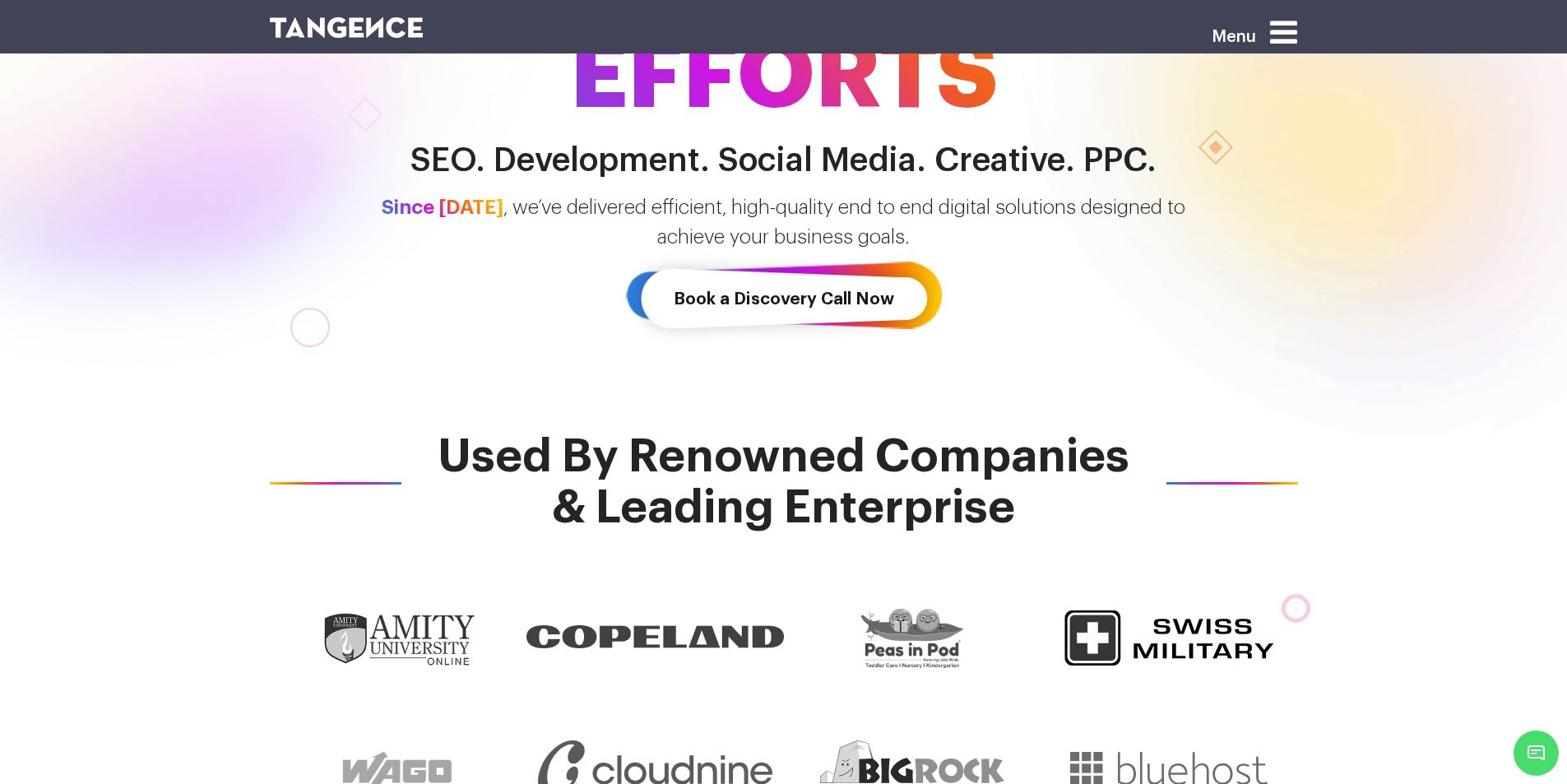
scroll to position [0, 0]
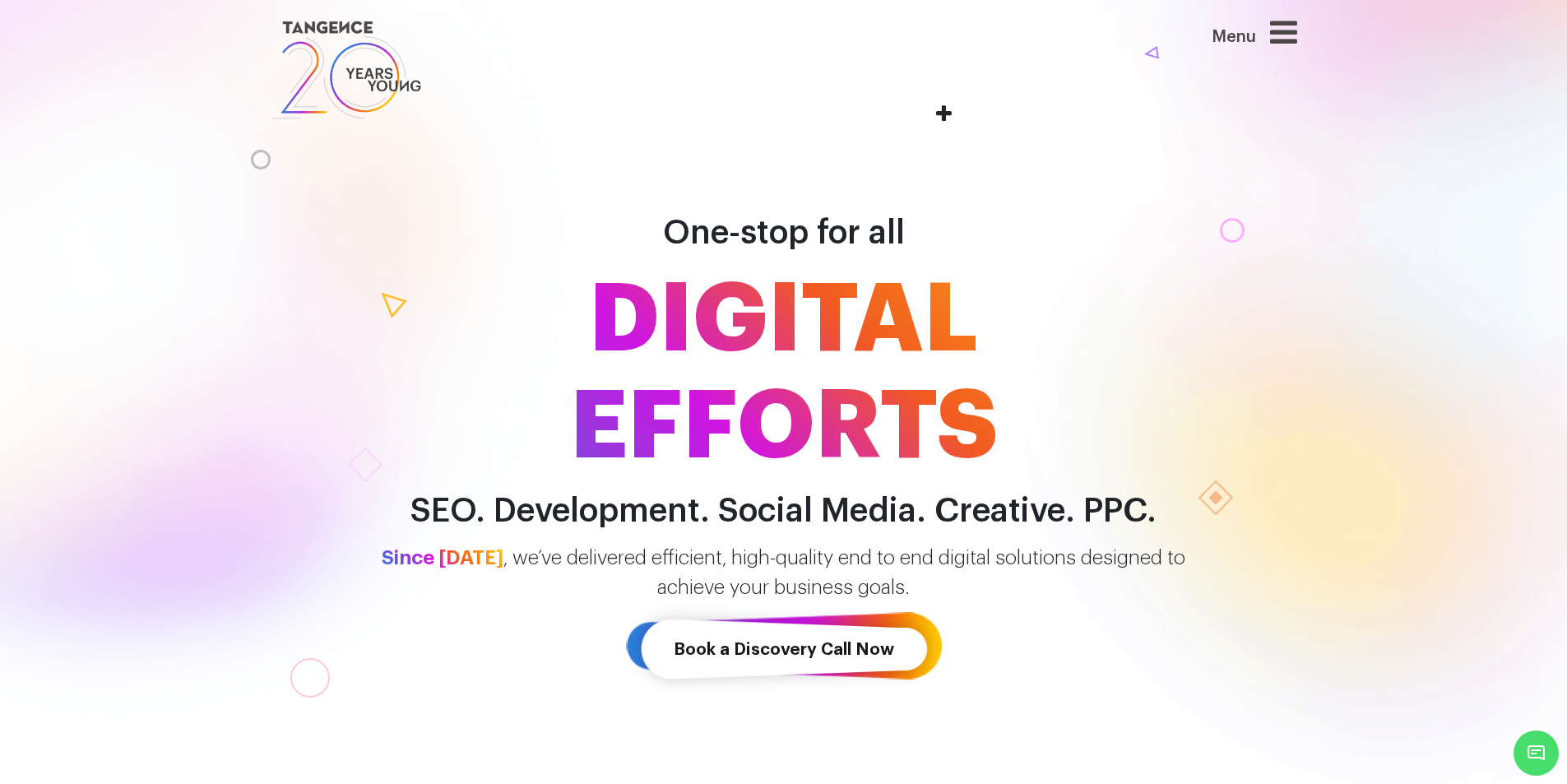
click at [329, 25] on img at bounding box center [346, 70] width 154 height 107
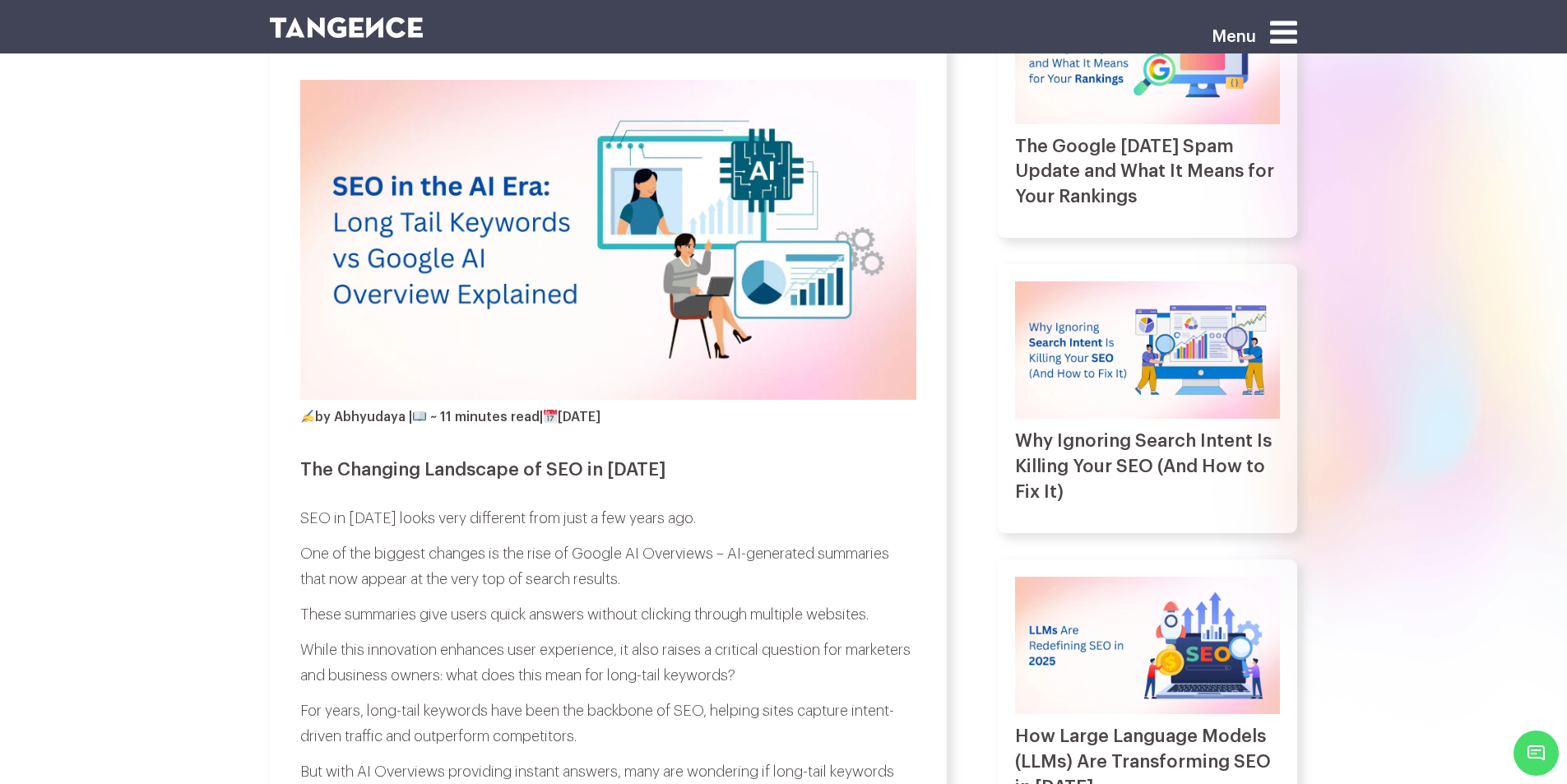
scroll to position [658, 0]
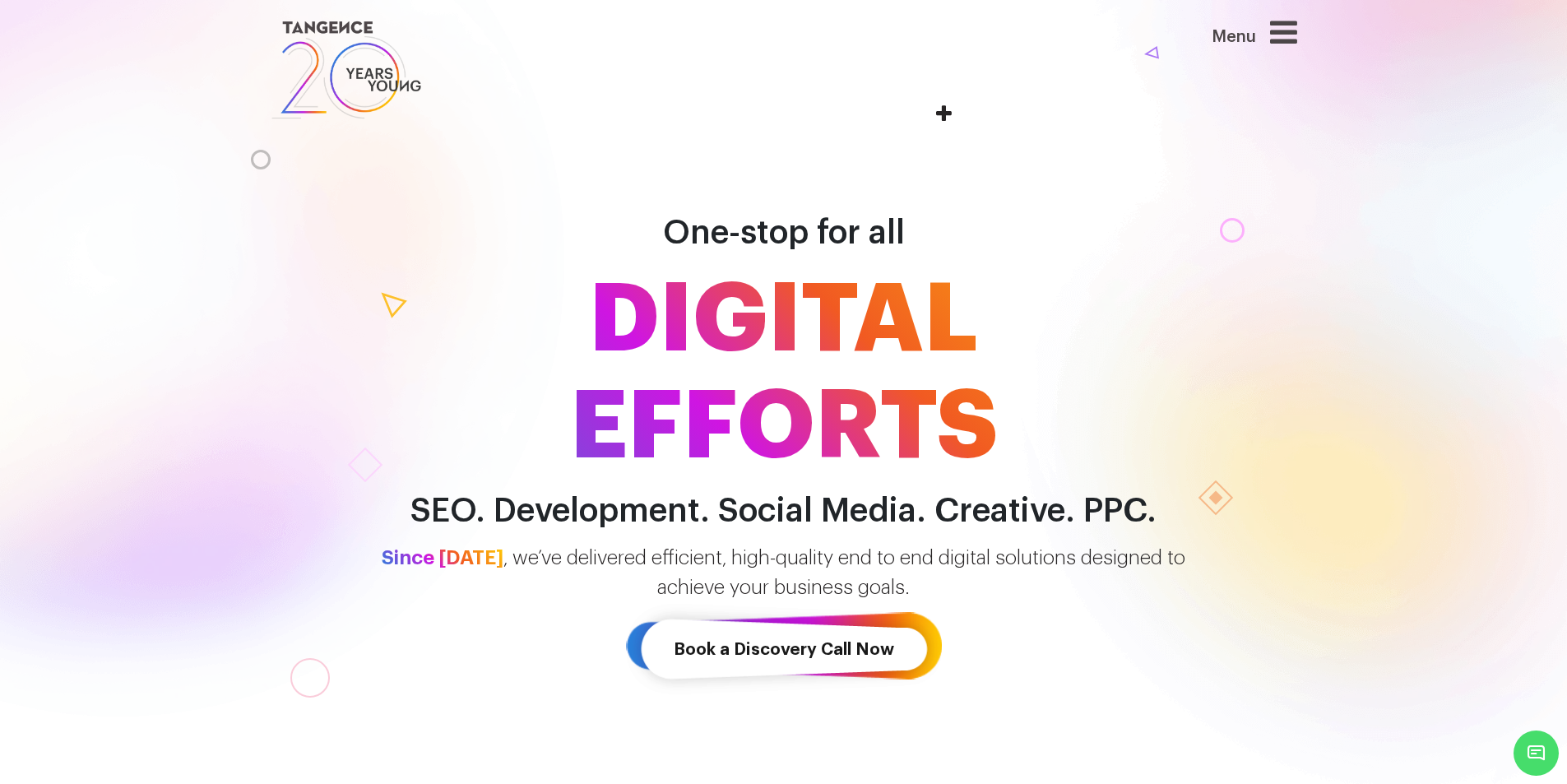
click at [1276, 30] on div "Menu" at bounding box center [1222, 41] width 150 height 48
click at [1212, 28] on span "Menu" at bounding box center [1212, 28] width 0 height 0
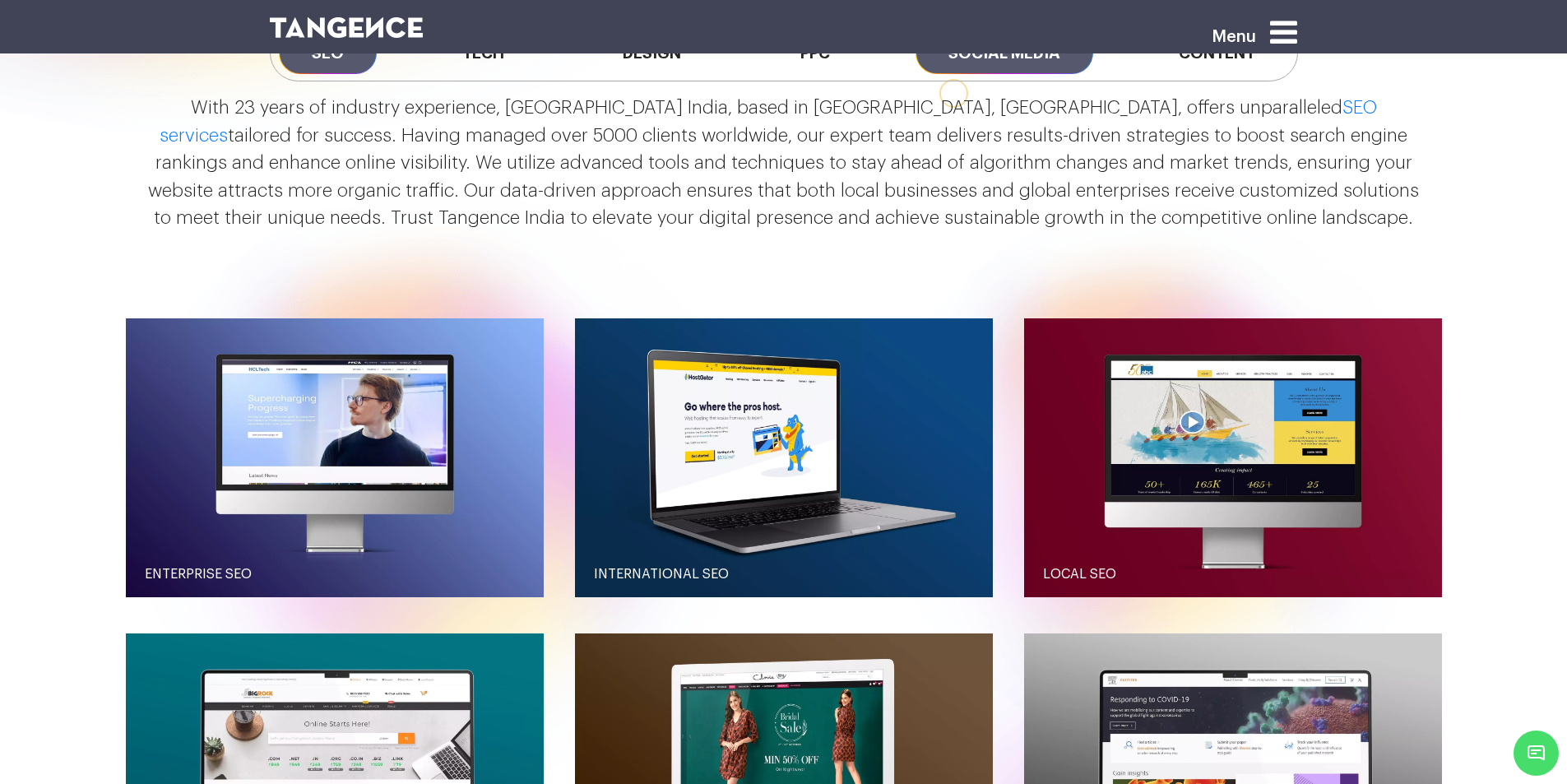
scroll to position [1425, 0]
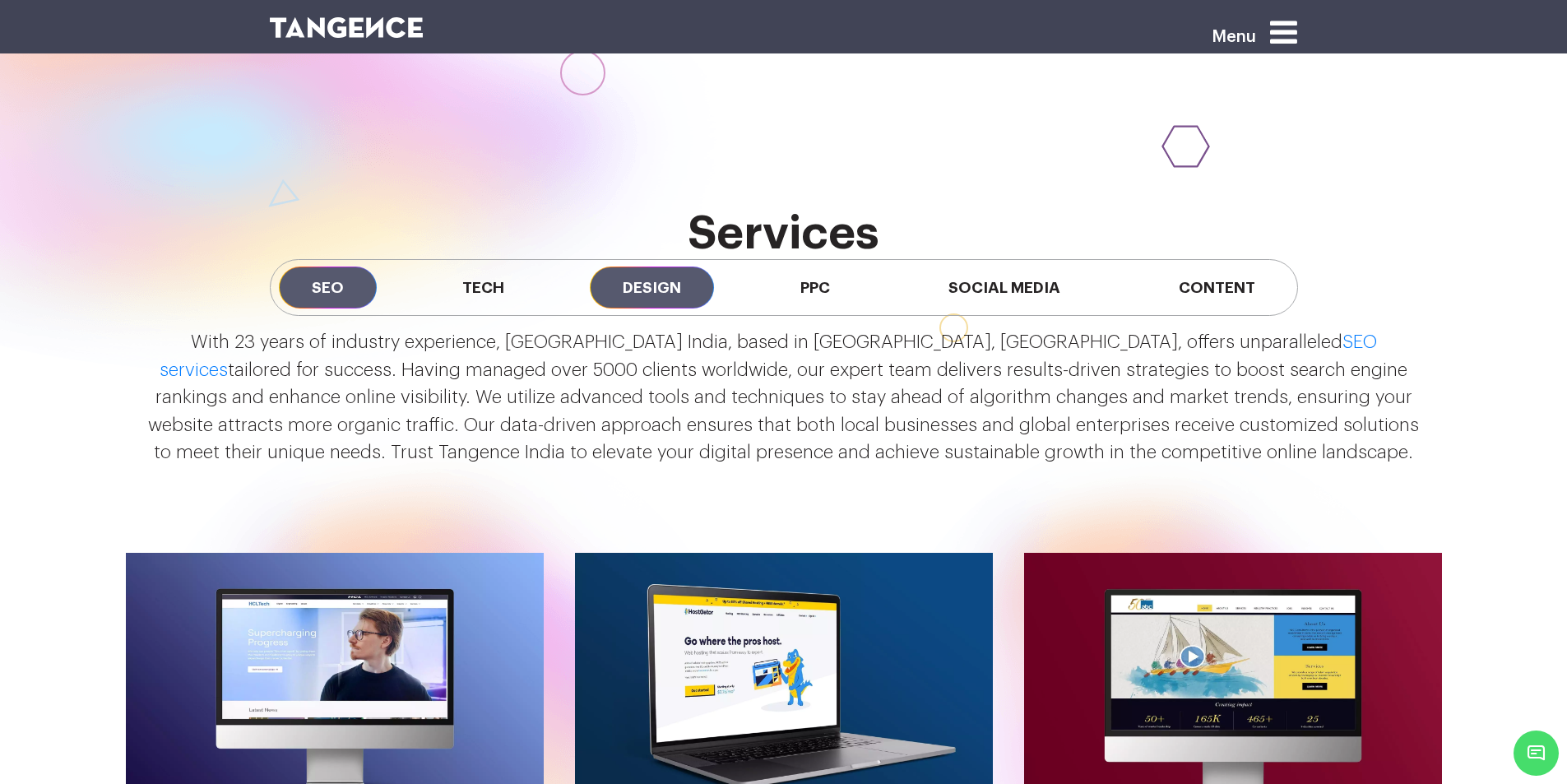
click at [657, 301] on span "Design" at bounding box center [652, 287] width 124 height 42
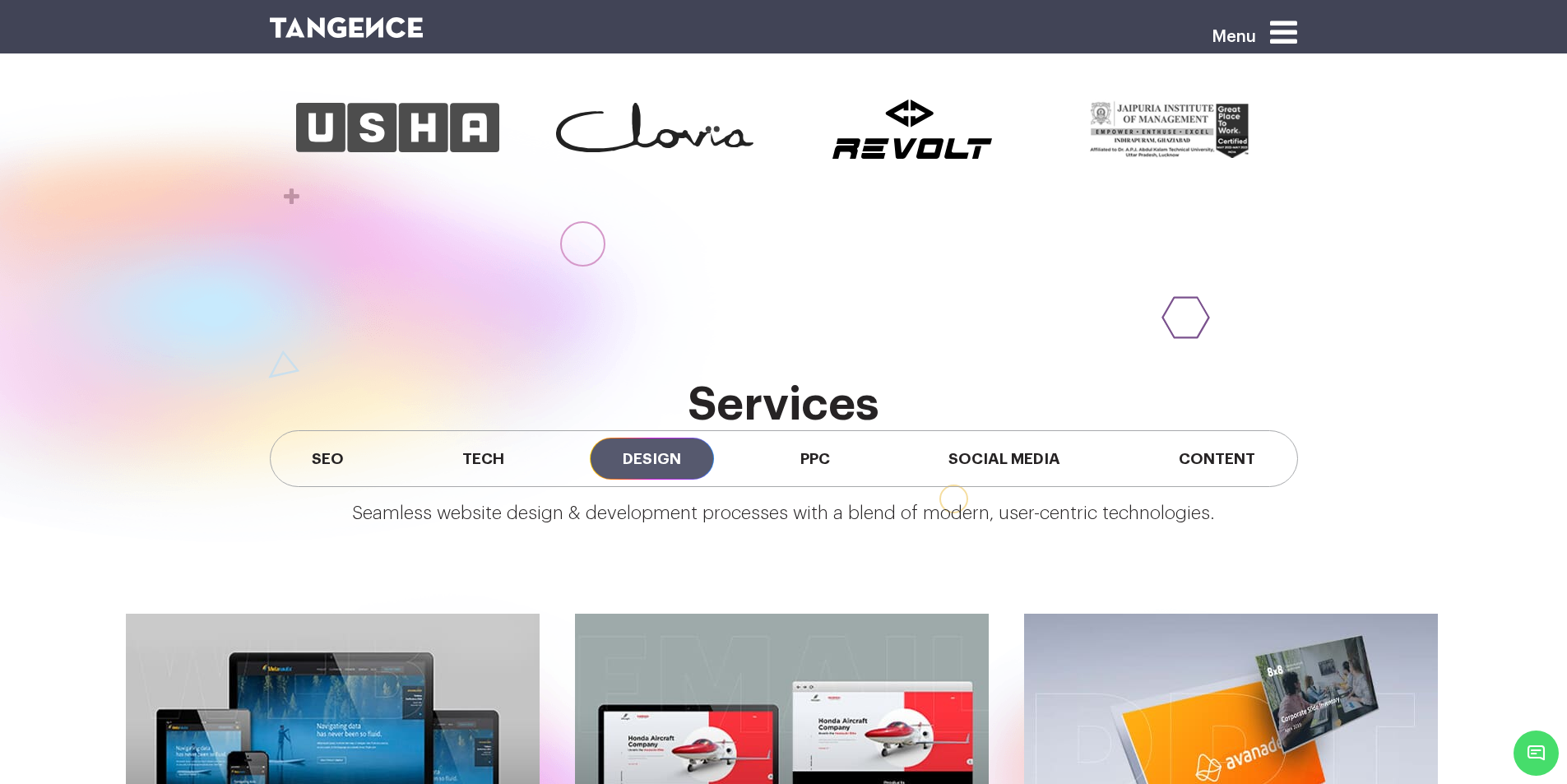
scroll to position [1207, 0]
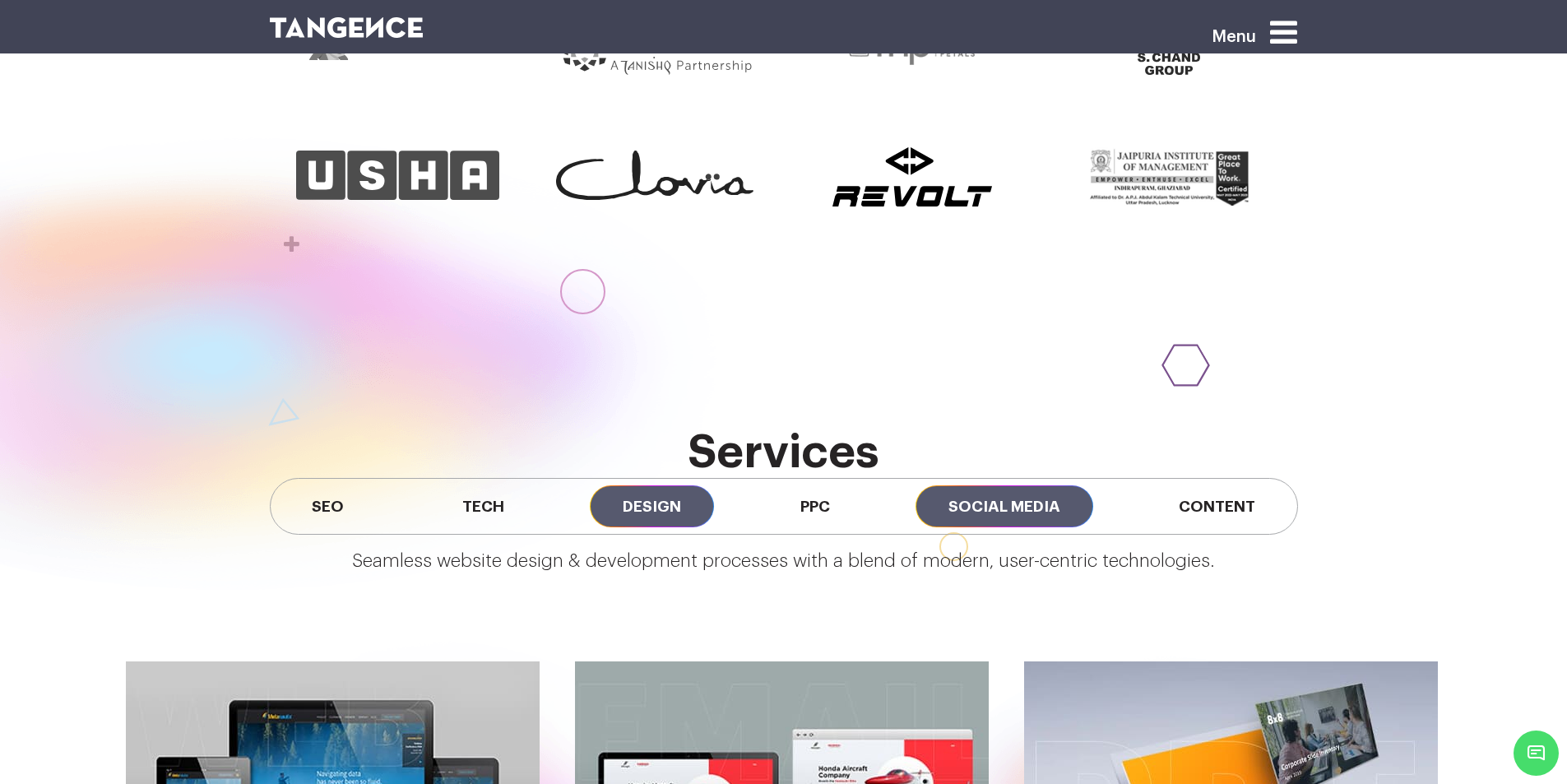
click at [1006, 496] on span "Social Media" at bounding box center [1004, 506] width 177 height 42
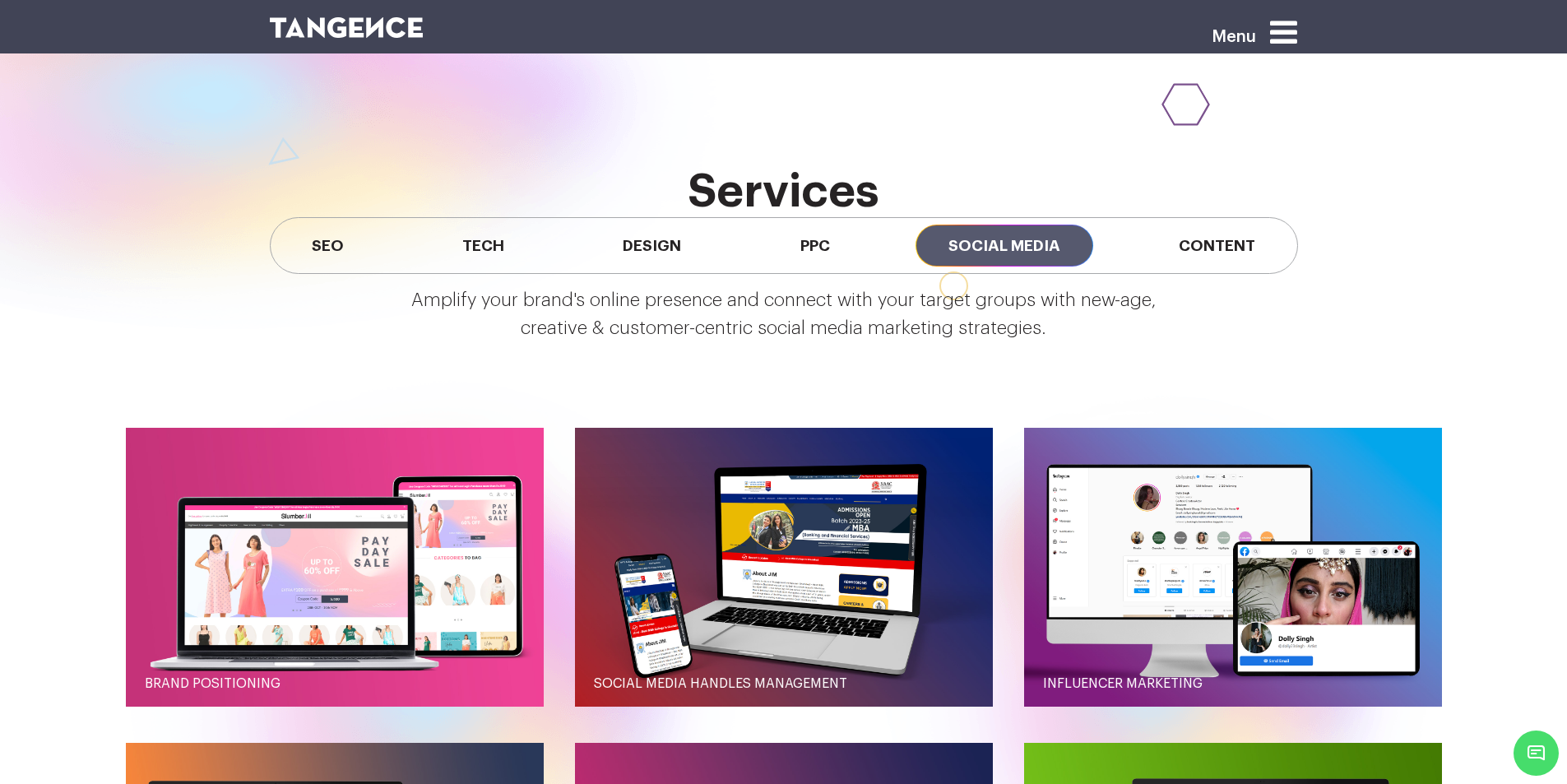
scroll to position [1463, 0]
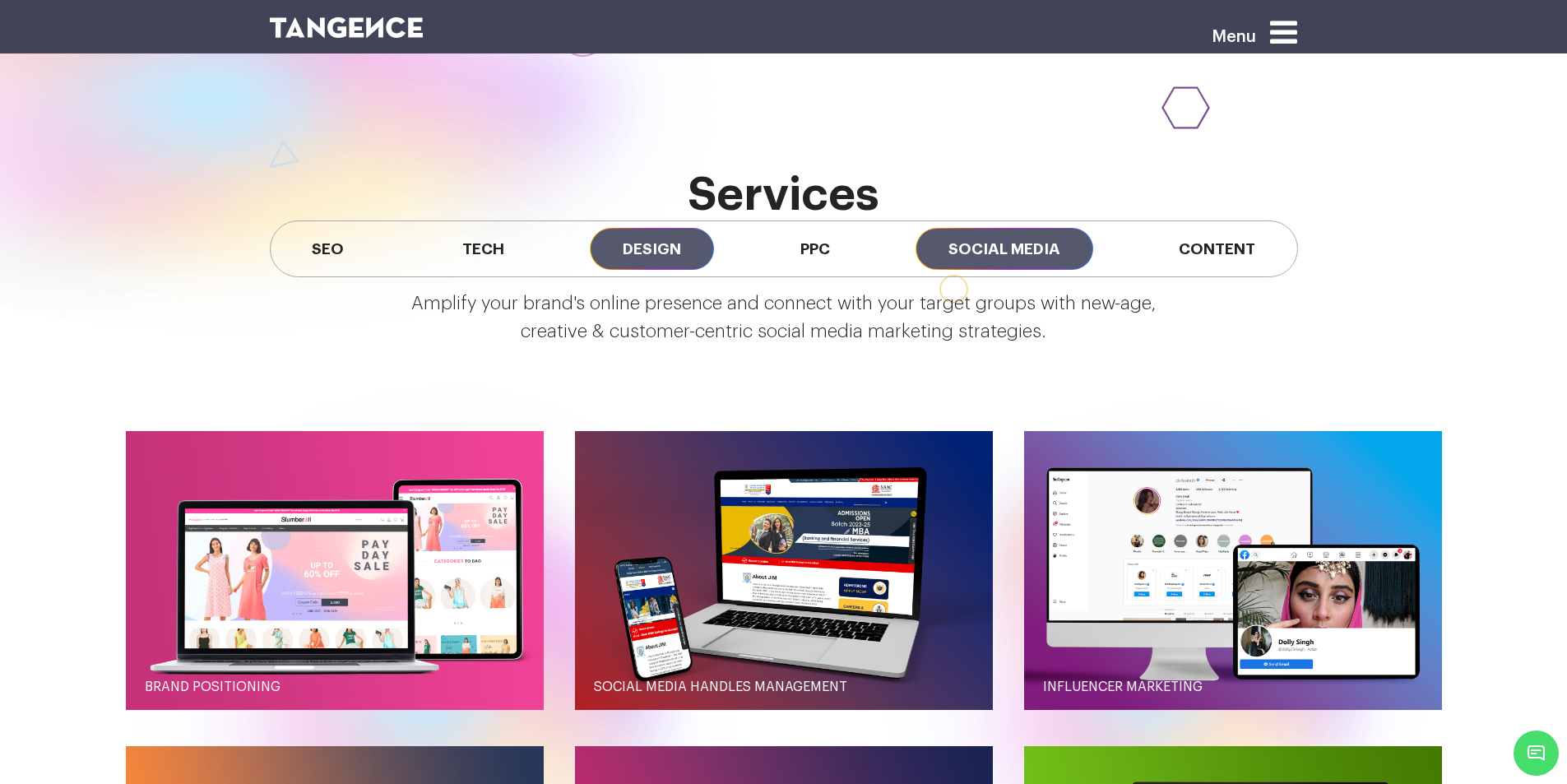
click at [673, 249] on span "Design" at bounding box center [652, 248] width 124 height 42
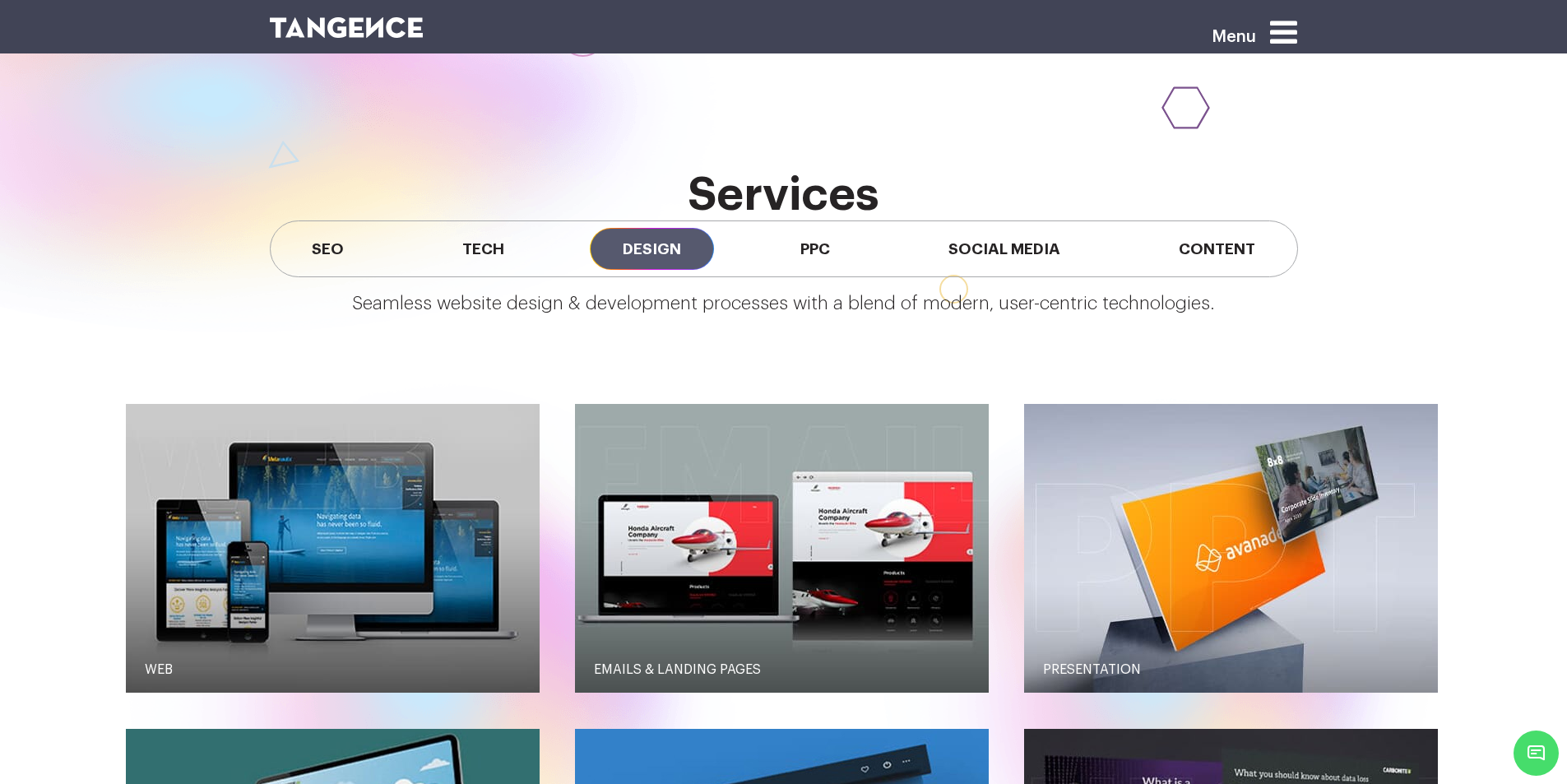
click at [1285, 31] on icon at bounding box center [1284, 32] width 27 height 31
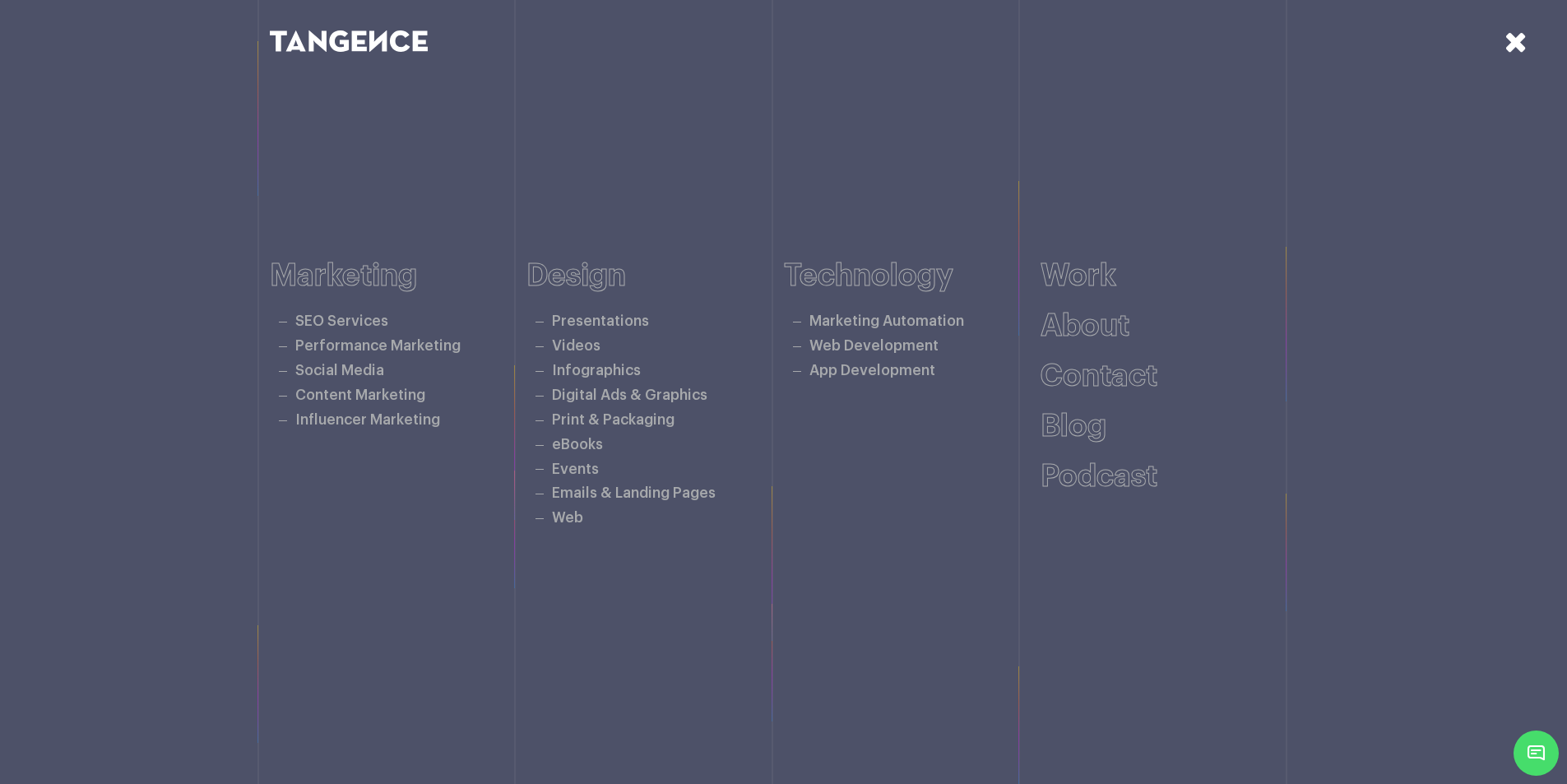
scroll to position [2340, 0]
click at [1093, 330] on link "About" at bounding box center [1085, 326] width 89 height 30
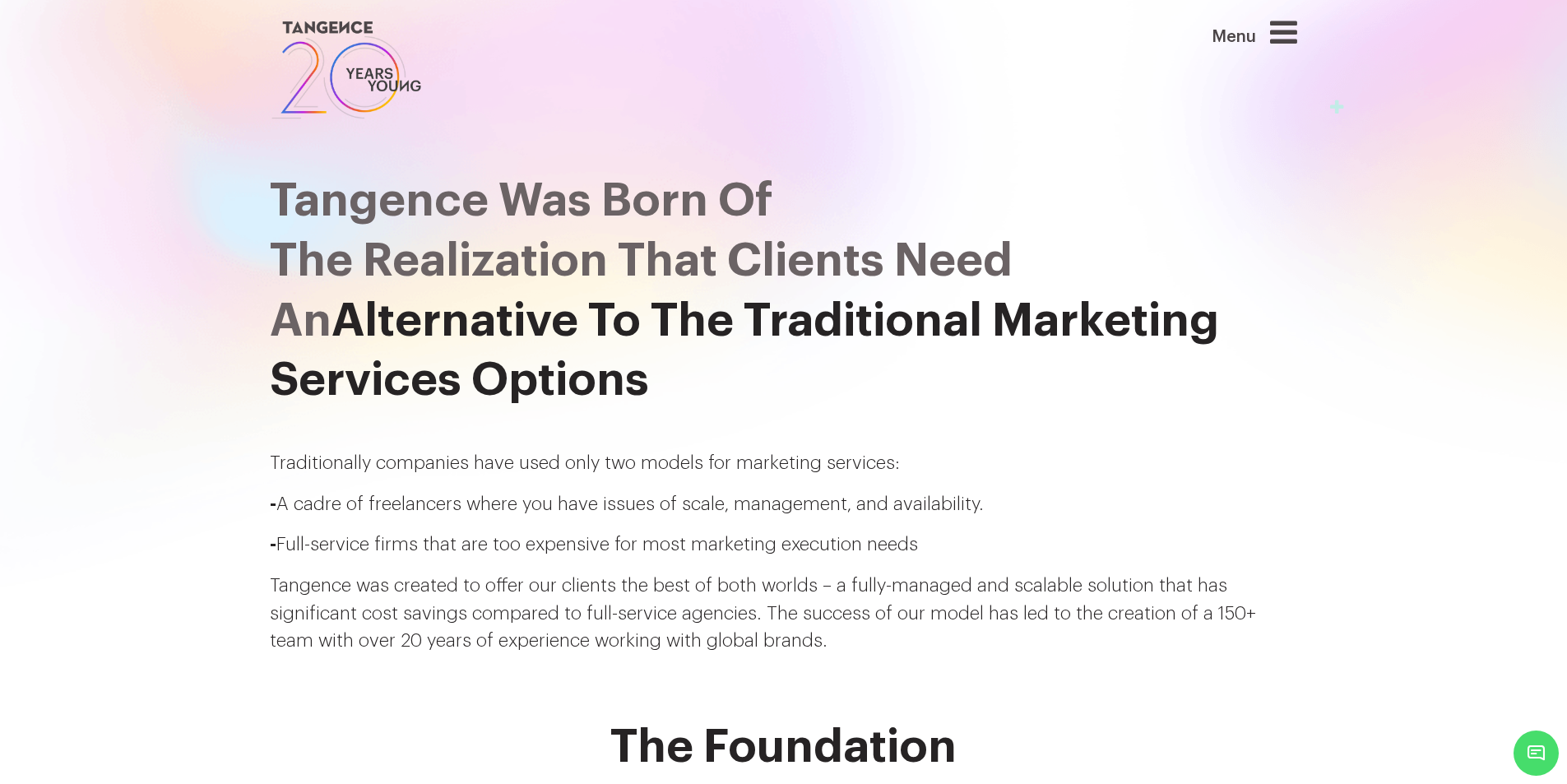
click at [1212, 28] on span "Menu" at bounding box center [1212, 28] width 0 height 0
